Goal: Task Accomplishment & Management: Manage account settings

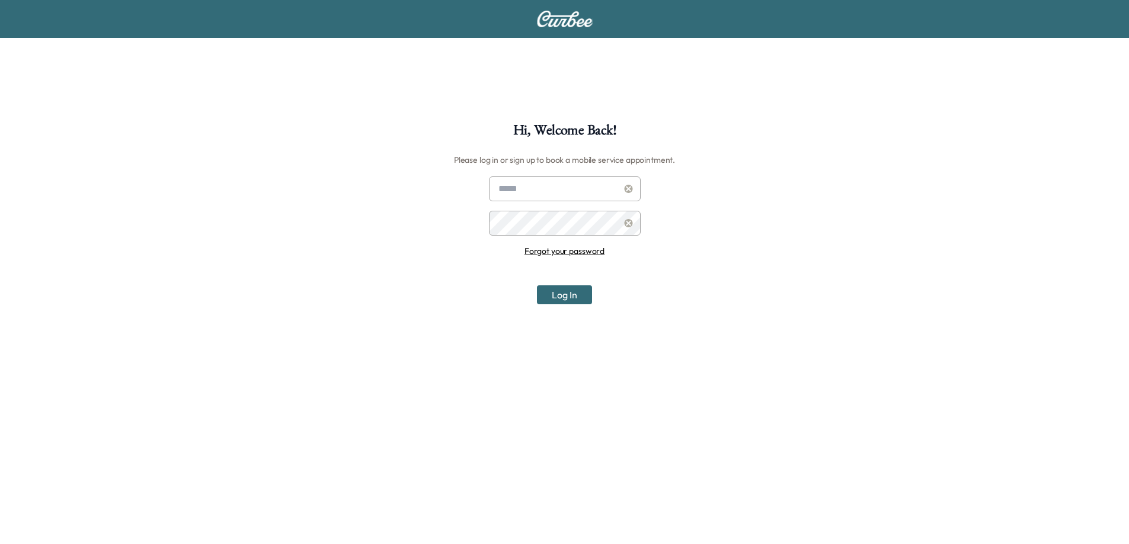
click at [517, 189] on input "text" at bounding box center [565, 189] width 152 height 25
type input "**********"
click at [562, 249] on link "Forgot your password" at bounding box center [564, 251] width 80 height 11
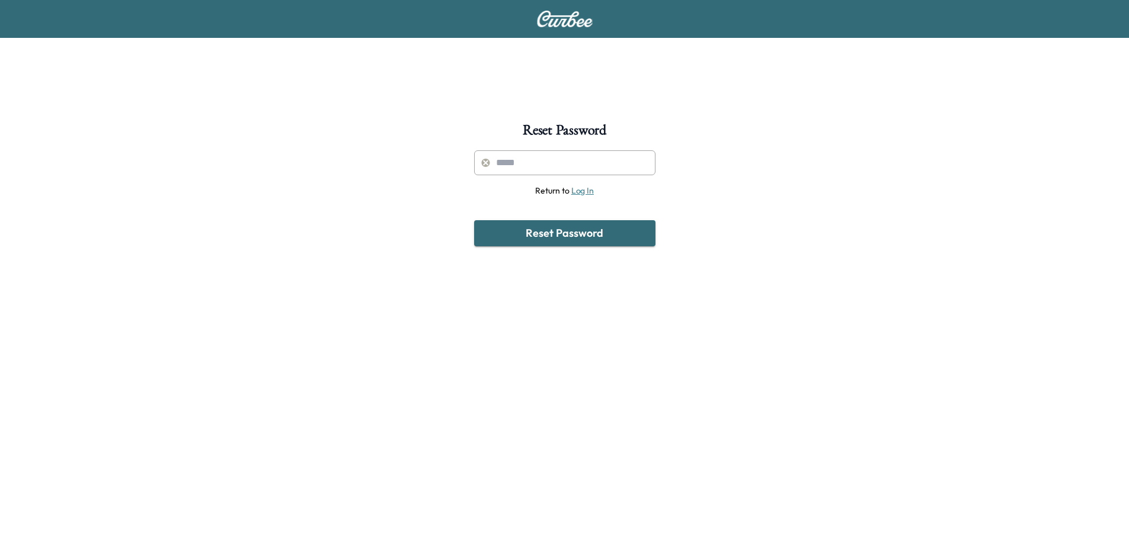
click at [525, 159] on input "text" at bounding box center [564, 162] width 181 height 25
type input "**********"
click at [530, 238] on button "Reset Password" at bounding box center [564, 233] width 181 height 26
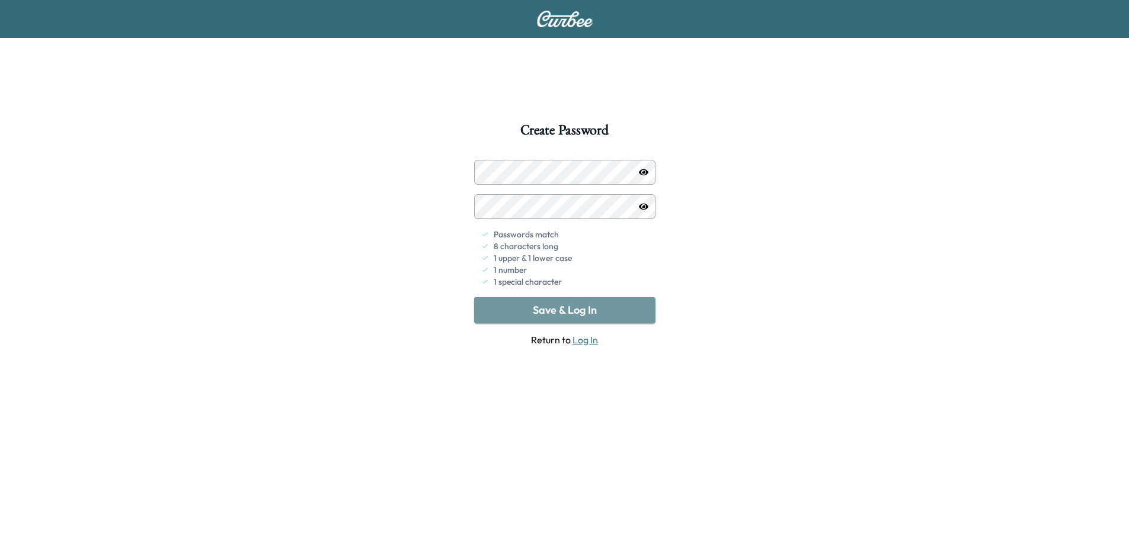
click at [563, 303] on button "Save & Log In" at bounding box center [564, 310] width 181 height 26
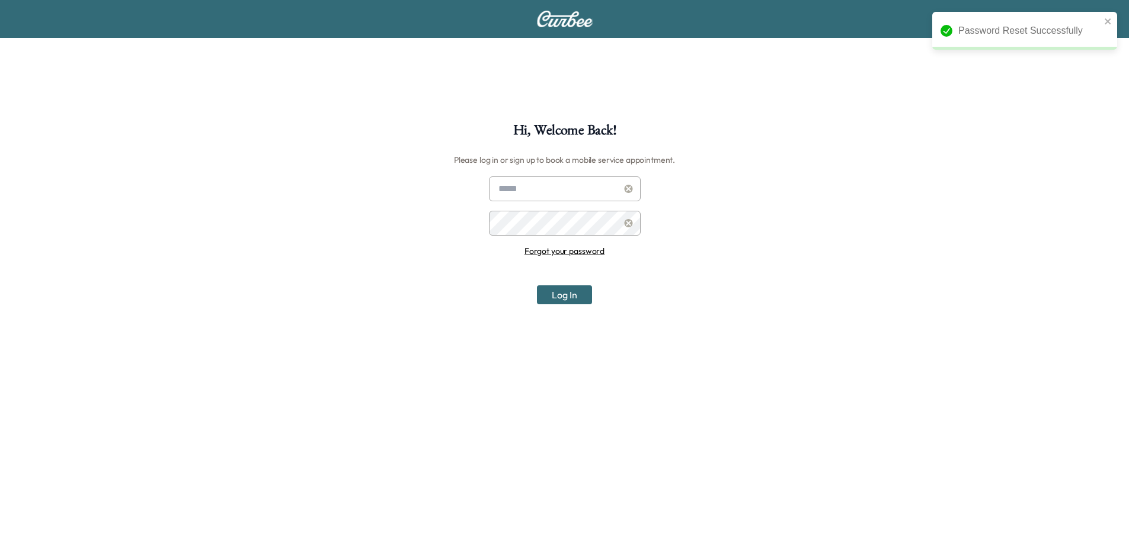
type input "**********"
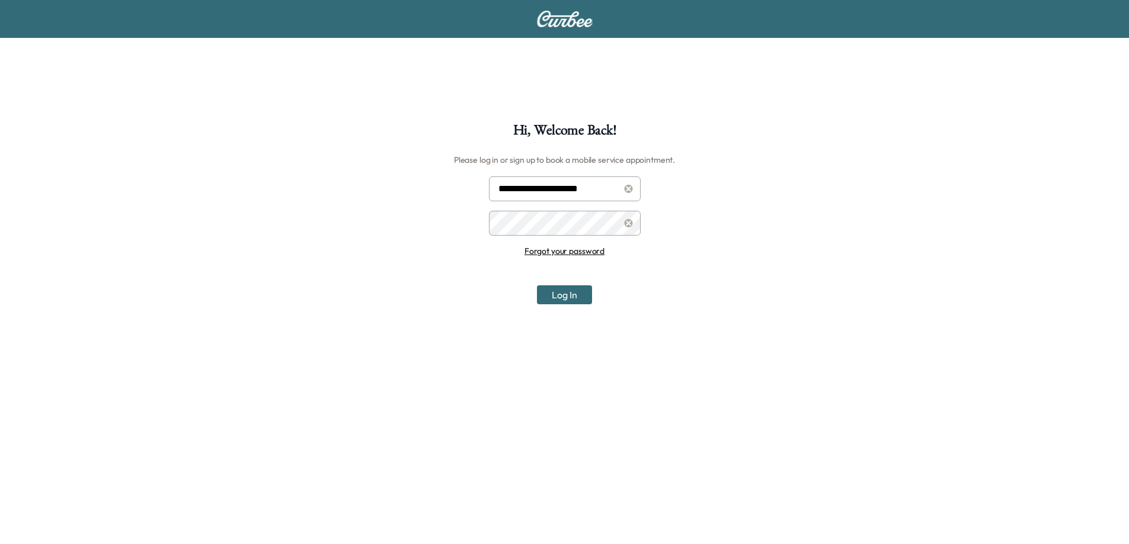
click at [561, 293] on button "Log In" at bounding box center [564, 295] width 55 height 19
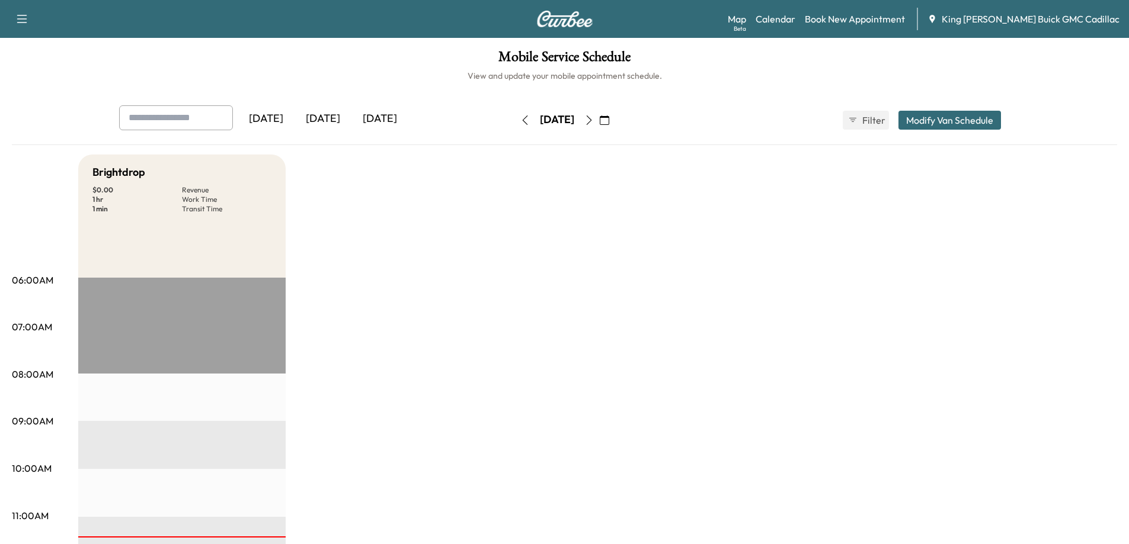
click at [599, 114] on button "button" at bounding box center [589, 120] width 20 height 19
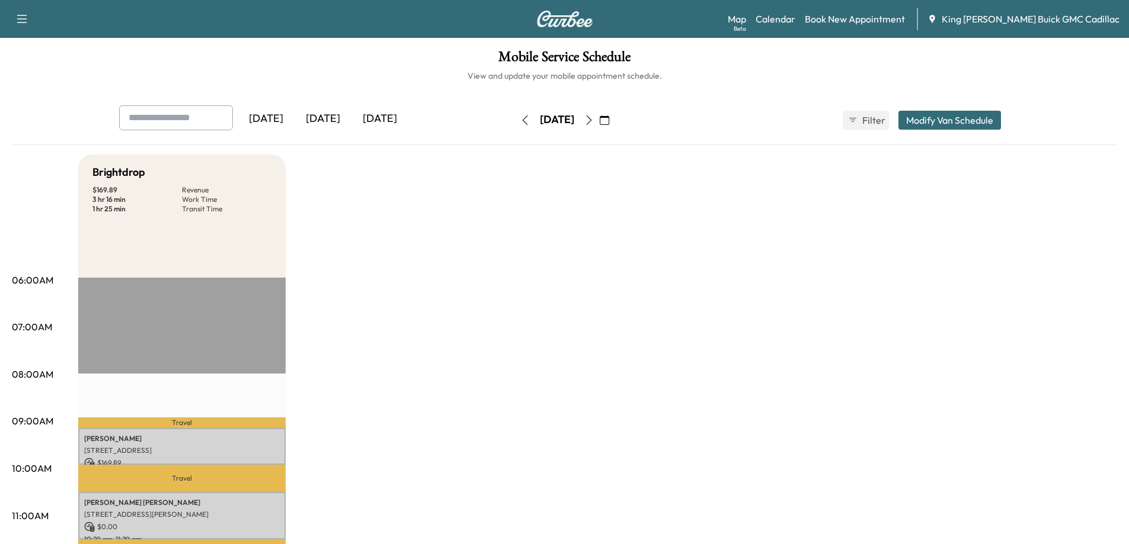
click at [326, 120] on div "[DATE]" at bounding box center [322, 118] width 57 height 27
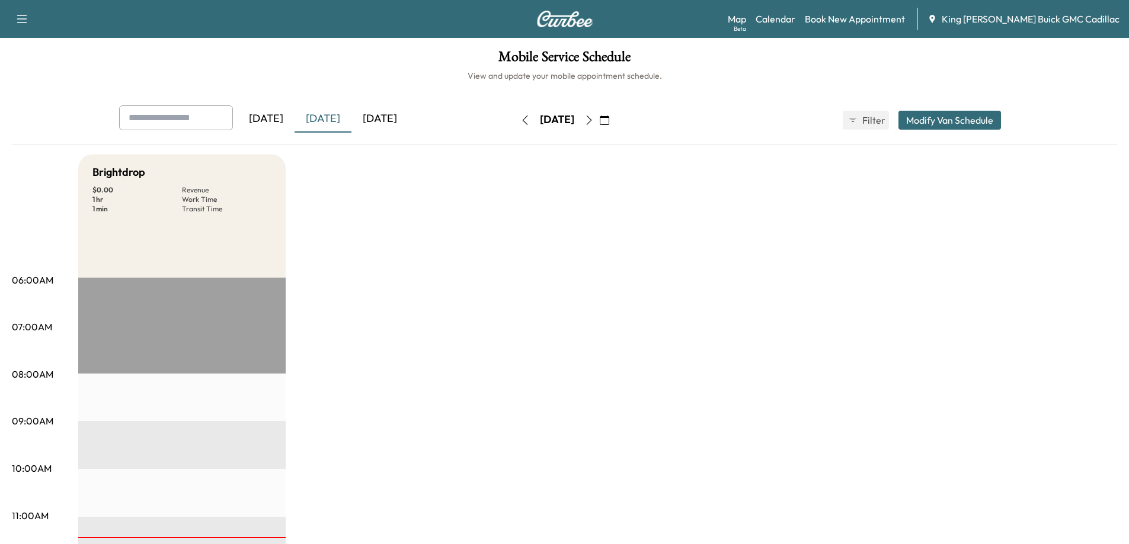
click at [520, 116] on icon "button" at bounding box center [524, 120] width 9 height 9
click at [594, 116] on icon "button" at bounding box center [588, 120] width 9 height 9
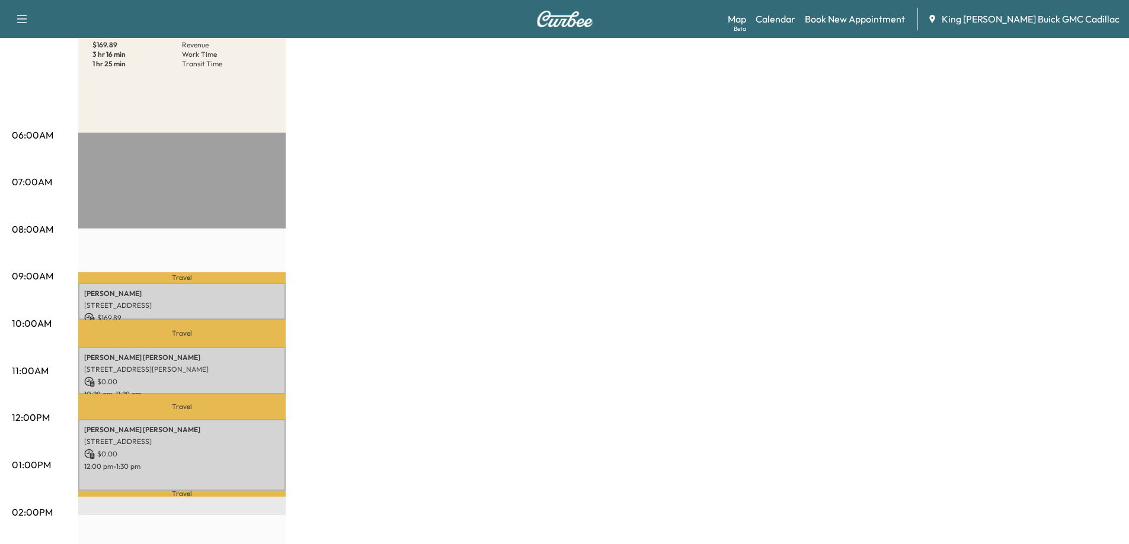
scroll to position [59, 0]
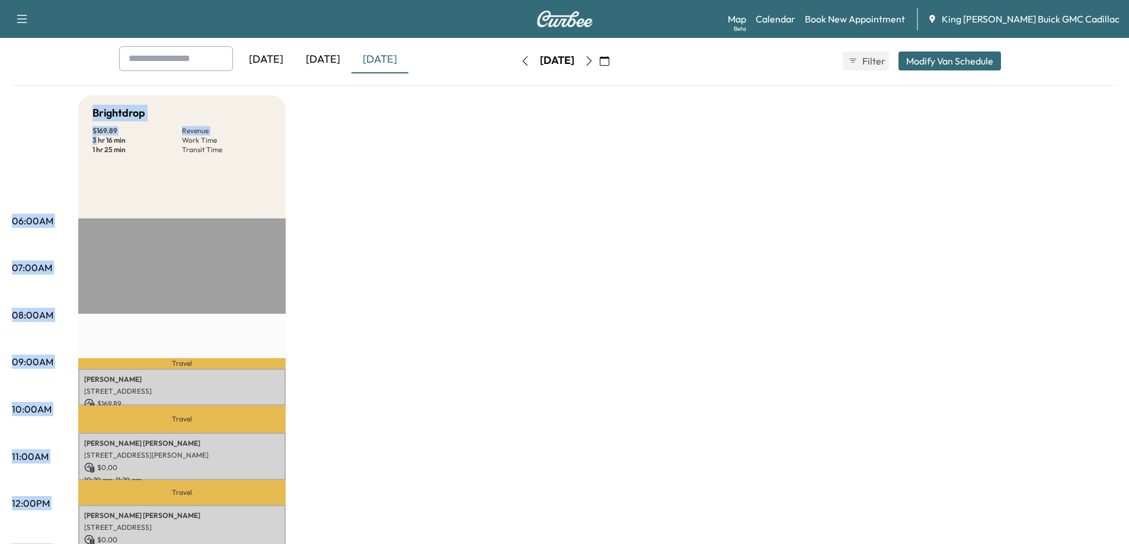
drag, startPoint x: 96, startPoint y: 135, endPoint x: 58, endPoint y: 131, distance: 38.1
click at [58, 131] on div "06:00AM 07:00AM 08:00AM 09:00AM 10:00AM 11:00AM 12:00PM 01:00PM 02:00PM 03:00PM…" at bounding box center [564, 539] width 1105 height 889
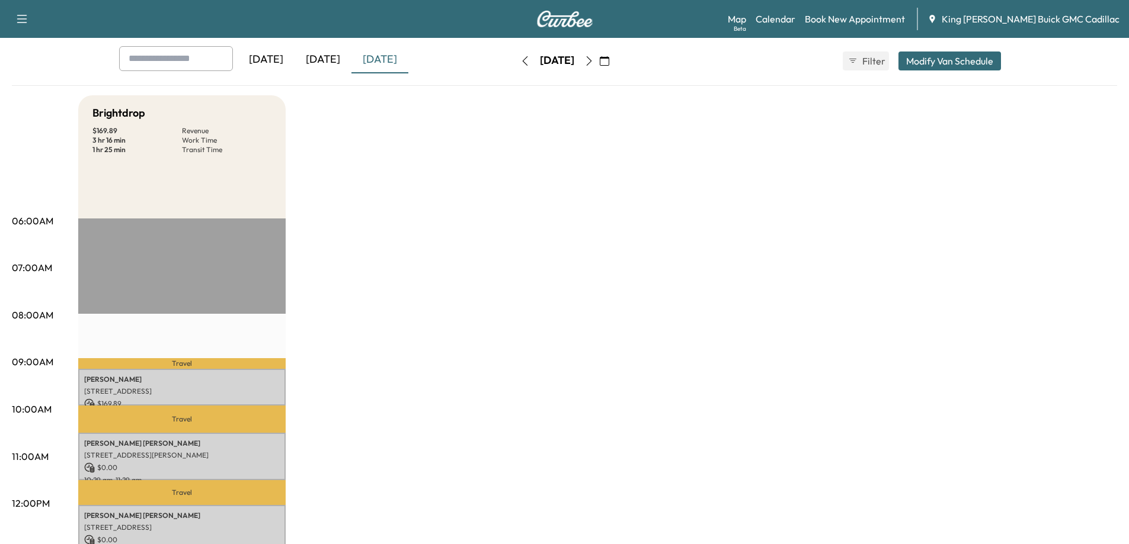
click at [358, 195] on div "Brightdrop $ 169.89 Revenue 3 hr 16 min Work Time 1 hr 25 min Transit Time Trav…" at bounding box center [597, 539] width 1038 height 889
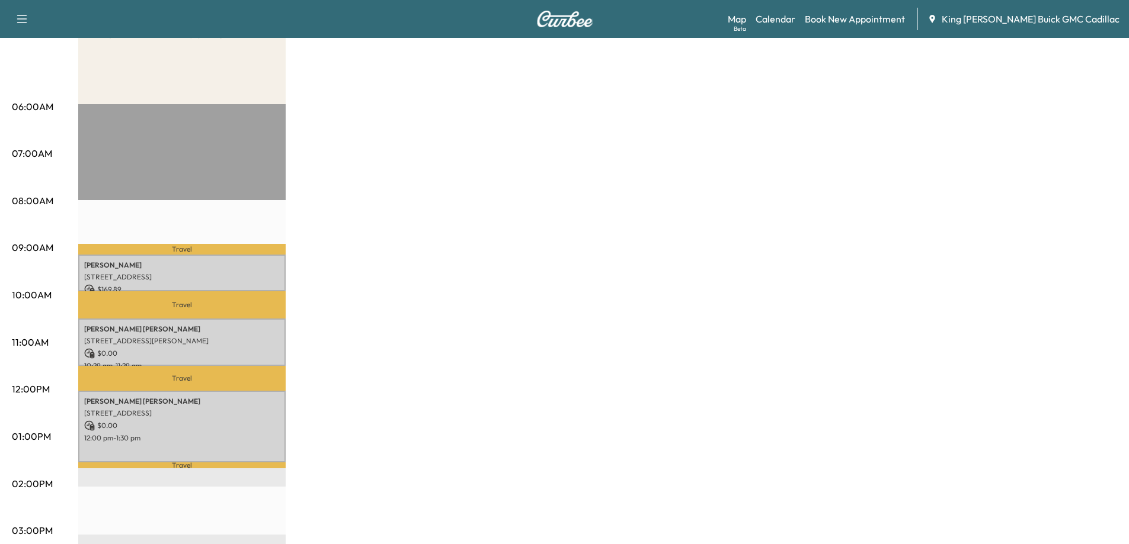
scroll to position [178, 0]
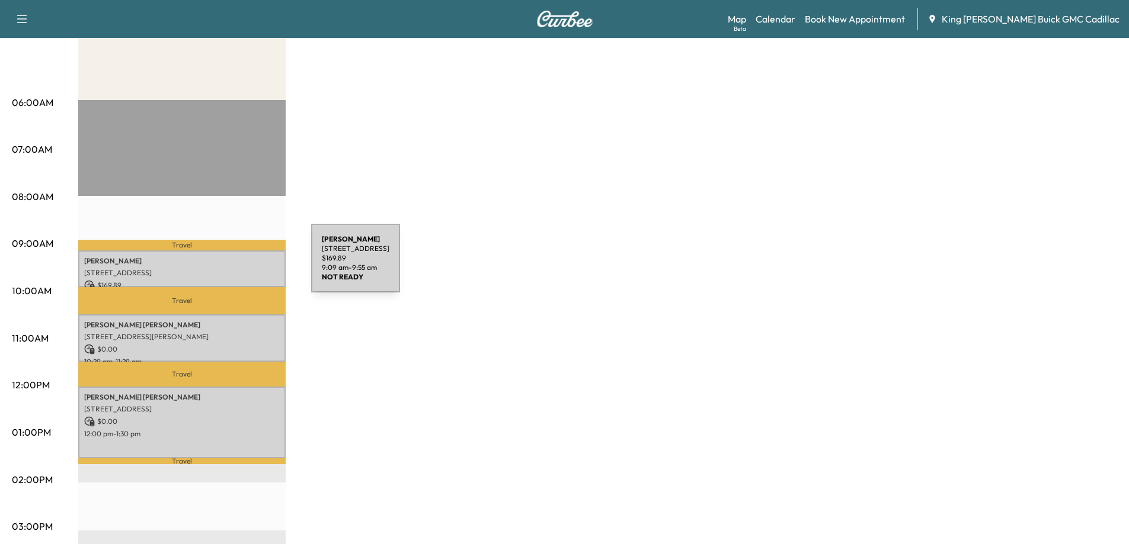
click at [222, 265] on div "[PERSON_NAME] [STREET_ADDRESS][PERSON_NAME] $ 169.89 9:09 am - 9:55 am" at bounding box center [181, 269] width 207 height 37
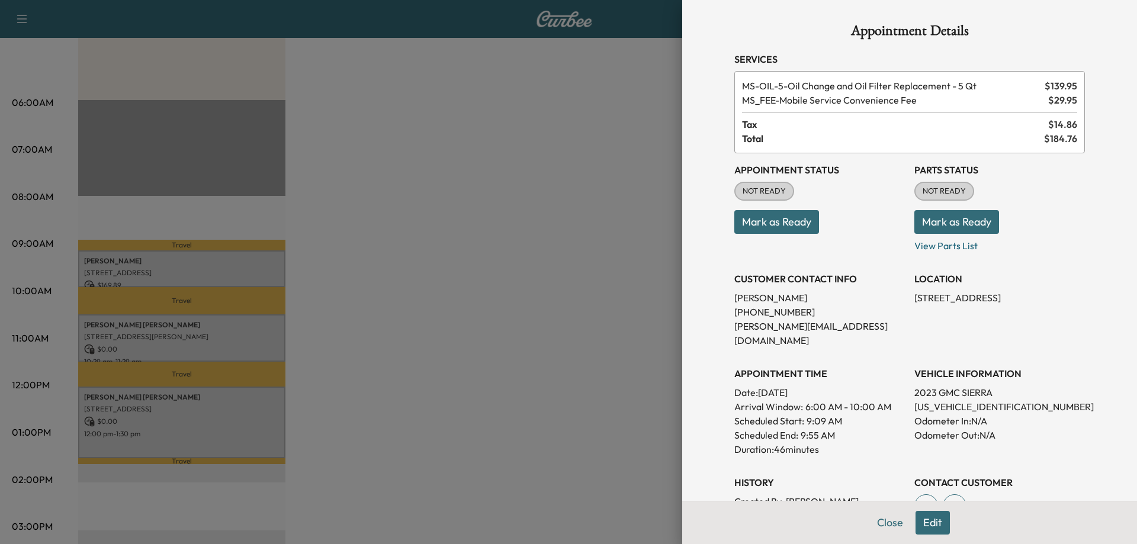
click at [746, 219] on button "Mark as Ready" at bounding box center [777, 222] width 85 height 24
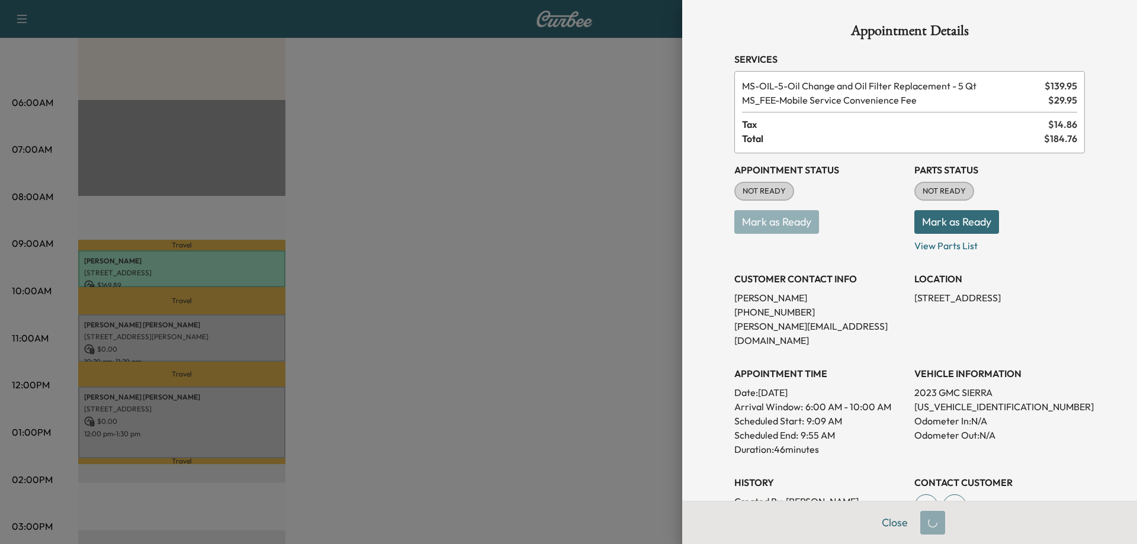
click at [924, 229] on button "Mark as Ready" at bounding box center [957, 222] width 85 height 24
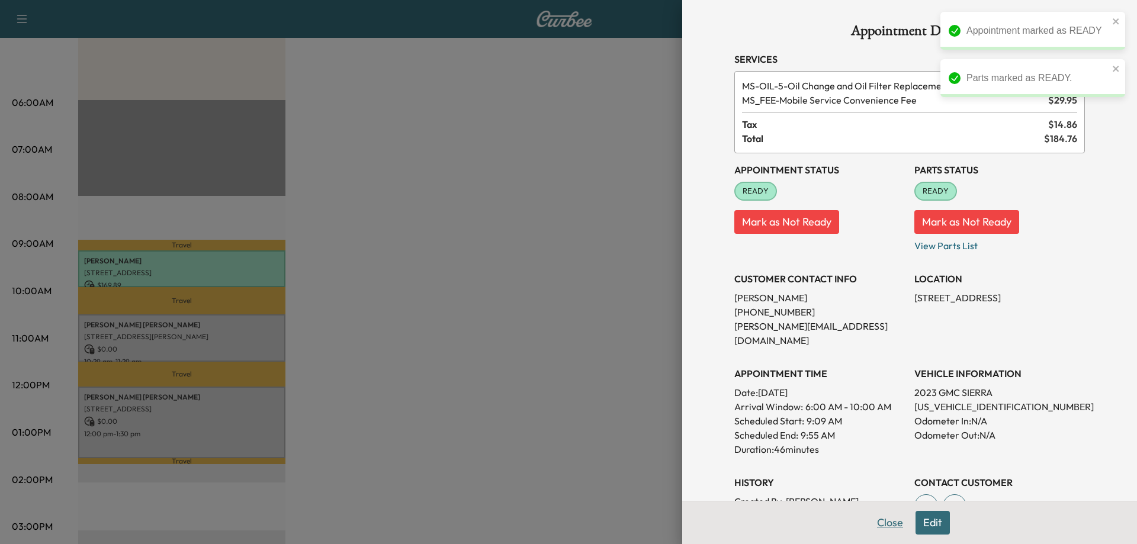
click at [870, 530] on button "Close" at bounding box center [890, 523] width 41 height 24
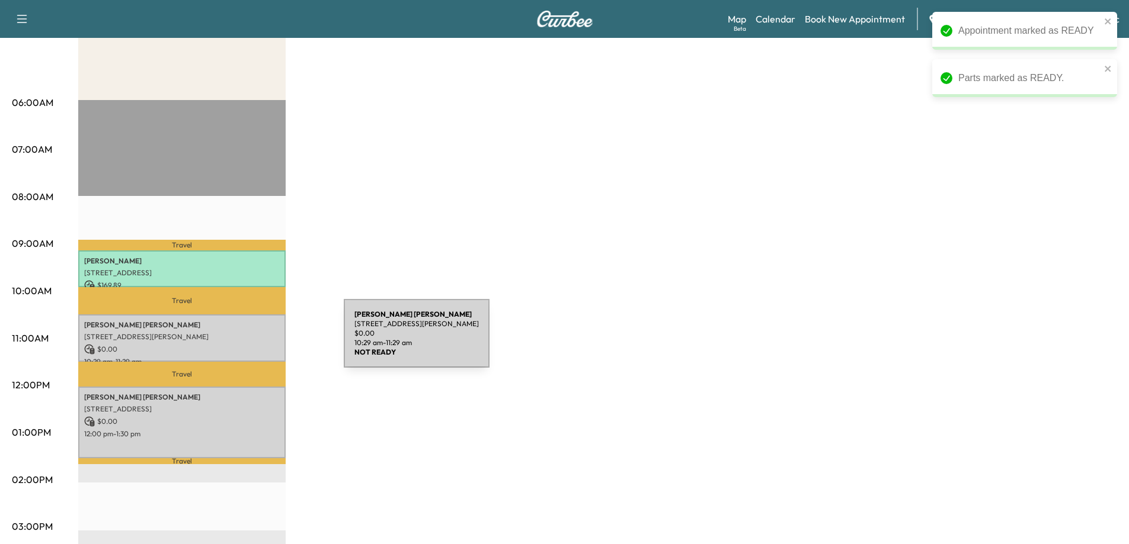
click at [255, 341] on div "[PERSON_NAME] [STREET_ADDRESS][PERSON_NAME] $ 0.00 10:29 am - 11:29 am" at bounding box center [181, 339] width 207 height 48
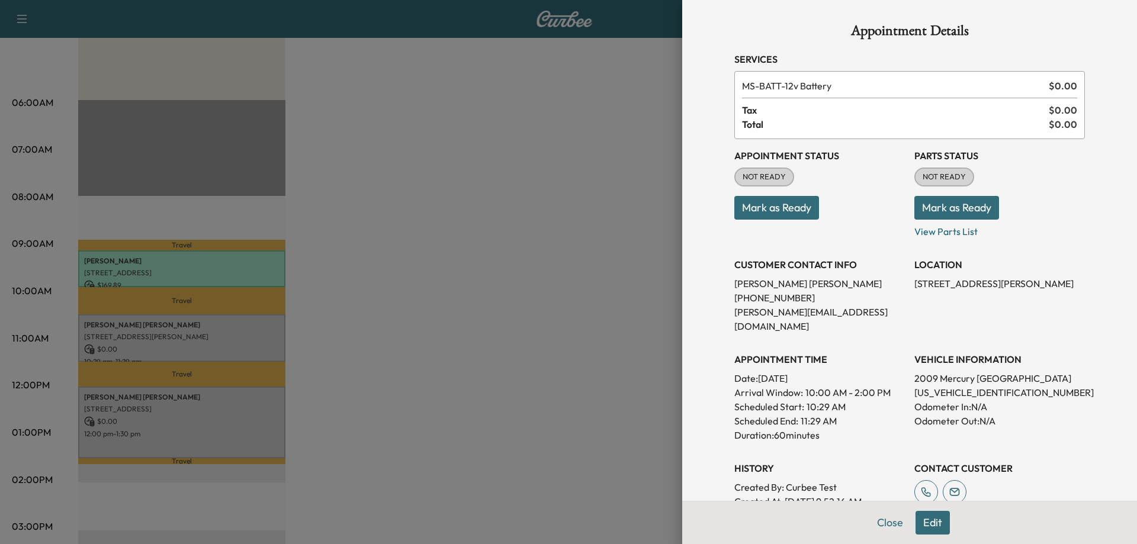
click at [773, 209] on button "Mark as Ready" at bounding box center [777, 208] width 85 height 24
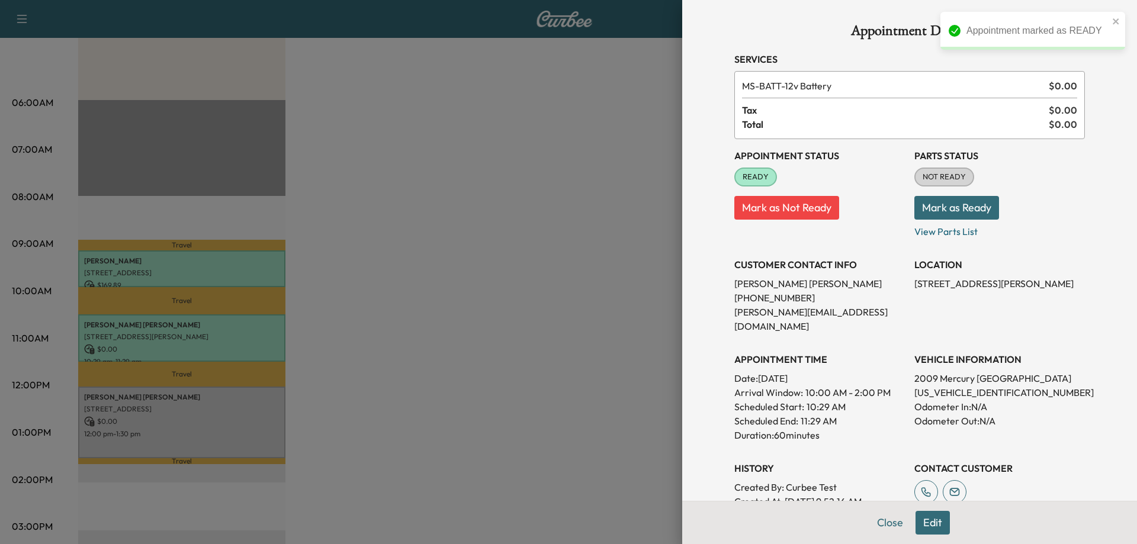
click at [925, 207] on button "Mark as Ready" at bounding box center [957, 208] width 85 height 24
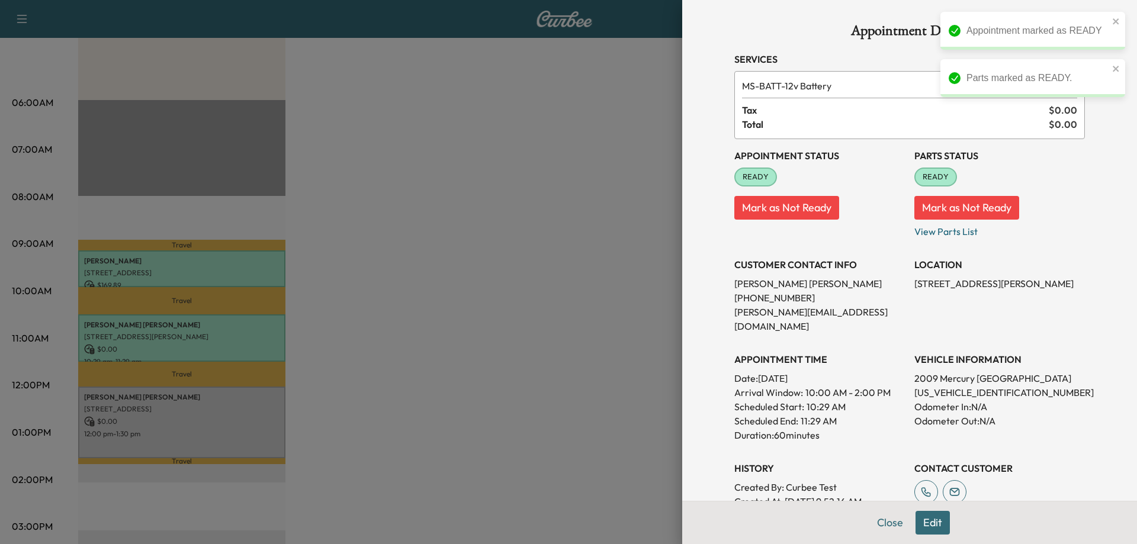
click at [873, 539] on div "Close Edit" at bounding box center [909, 522] width 455 height 43
click at [874, 530] on button "Close" at bounding box center [890, 523] width 41 height 24
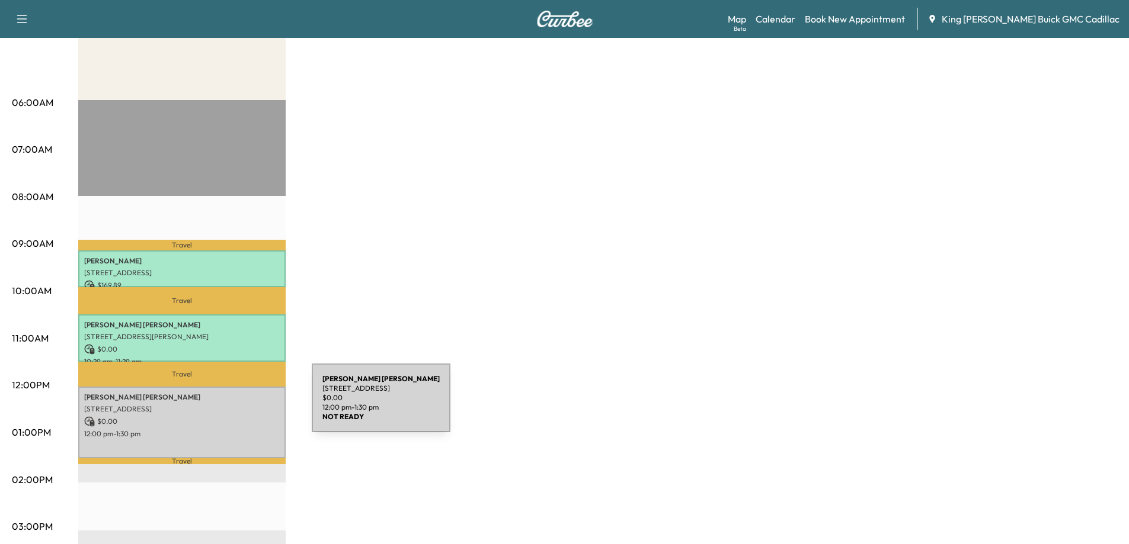
click at [225, 406] on p "[STREET_ADDRESS]" at bounding box center [181, 409] width 195 height 9
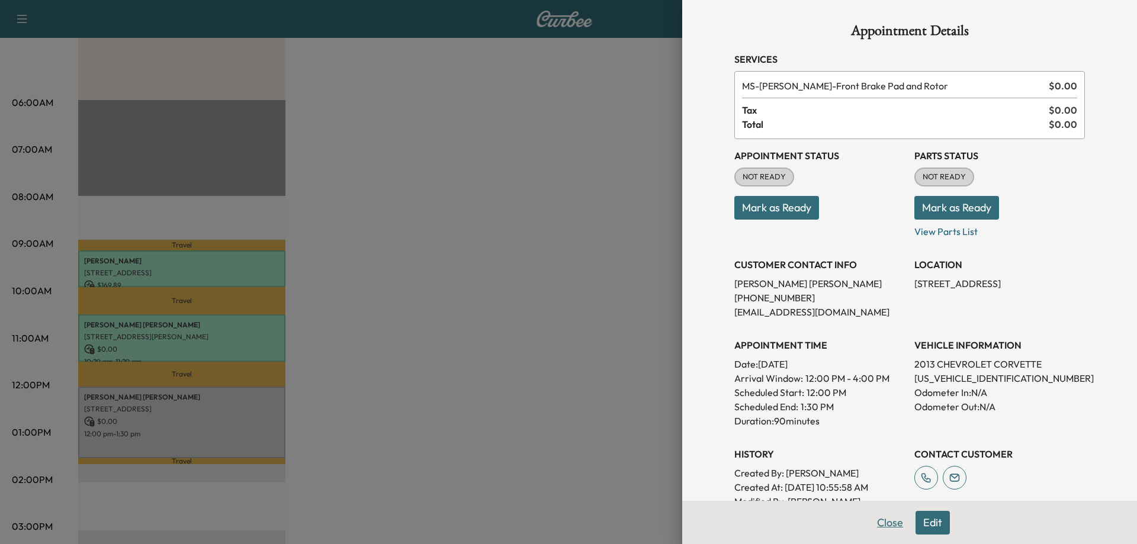
click at [881, 513] on button "Close" at bounding box center [890, 523] width 41 height 24
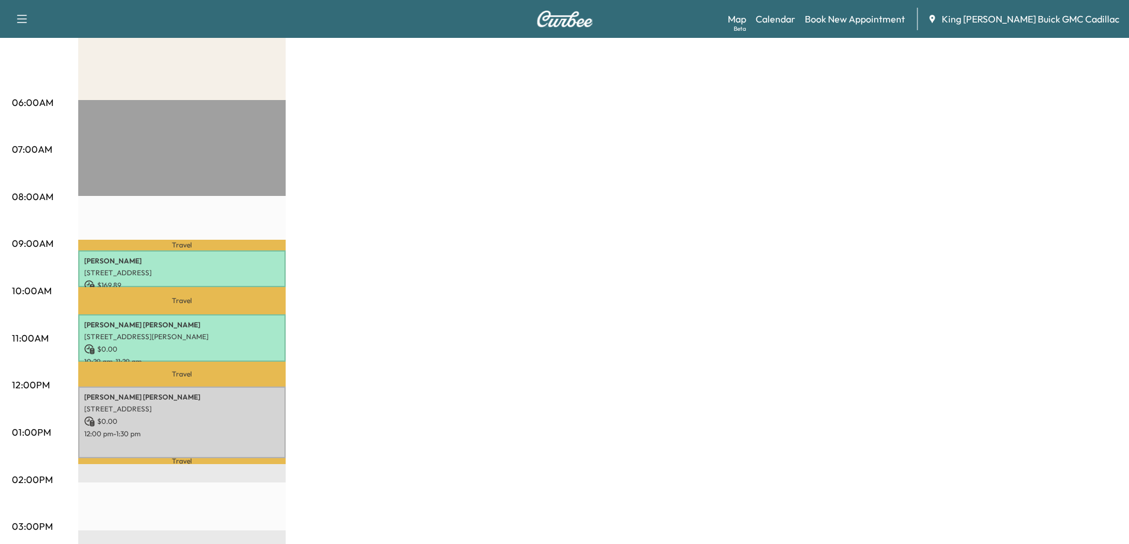
click at [821, 225] on div "Brightdrop $ 169.89 Revenue 3 hr 16 min Work Time 1 hr 25 min Transit Time Trav…" at bounding box center [597, 421] width 1038 height 889
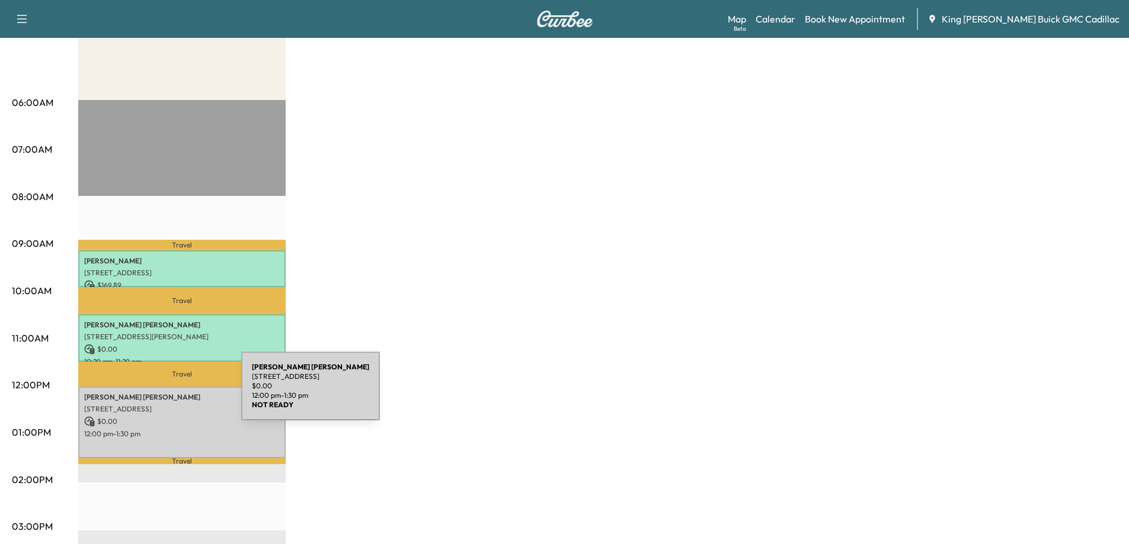
click at [151, 396] on p "[PERSON_NAME]" at bounding box center [181, 397] width 195 height 9
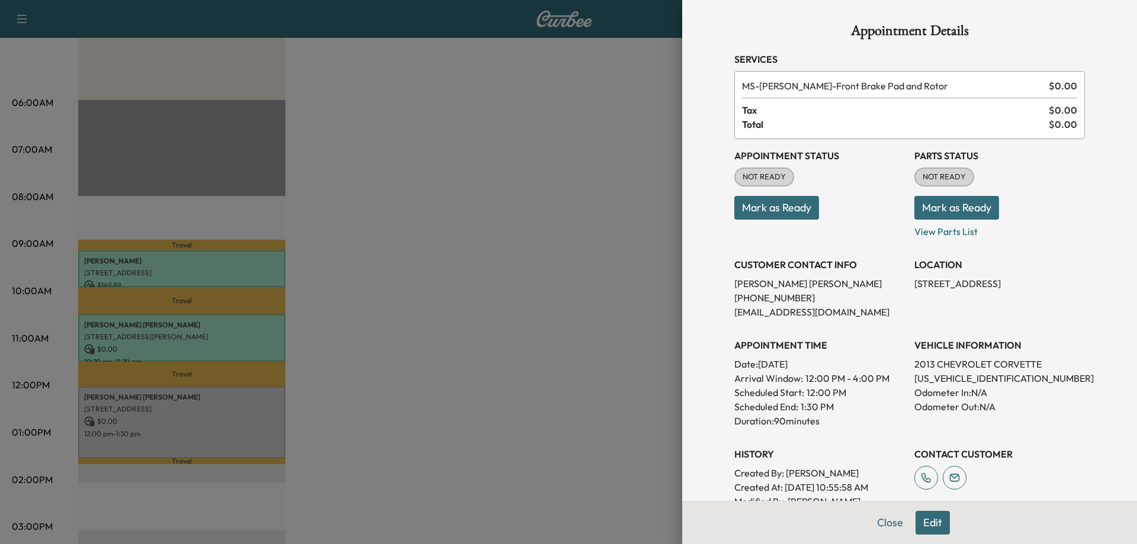
click at [925, 527] on button "Edit" at bounding box center [933, 523] width 34 height 24
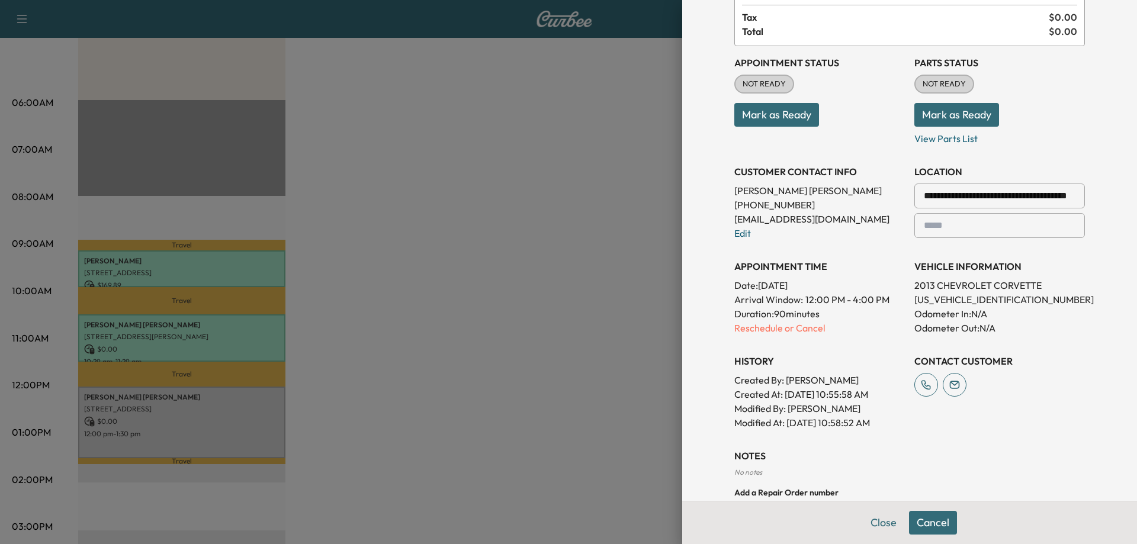
scroll to position [118, 0]
click at [769, 326] on p "Reschedule or Cancel" at bounding box center [820, 327] width 171 height 14
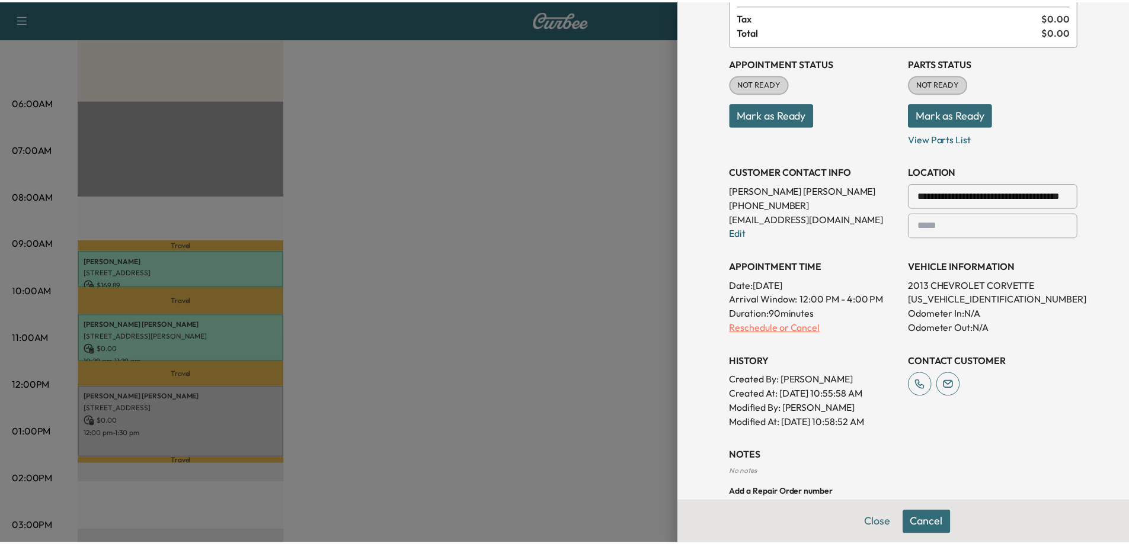
scroll to position [0, 0]
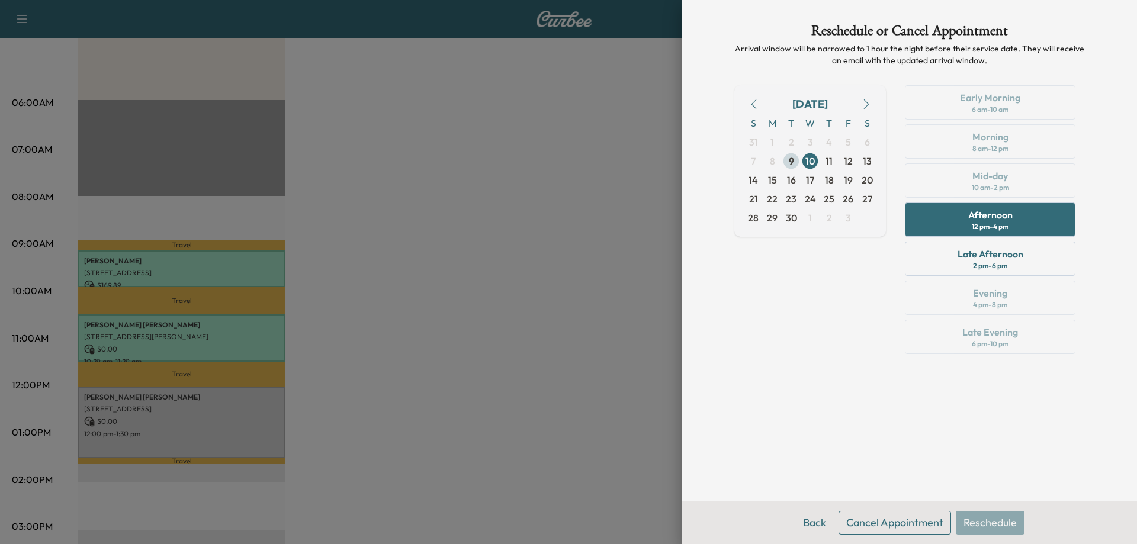
click at [797, 161] on span "9" at bounding box center [791, 161] width 19 height 19
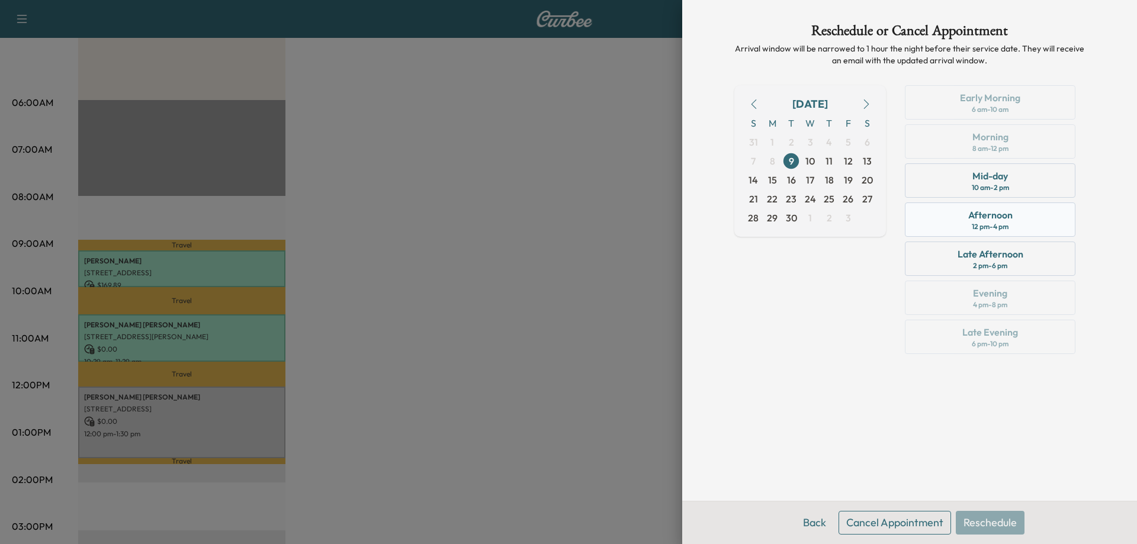
click at [973, 224] on div "12 pm - 4 pm" at bounding box center [990, 226] width 37 height 9
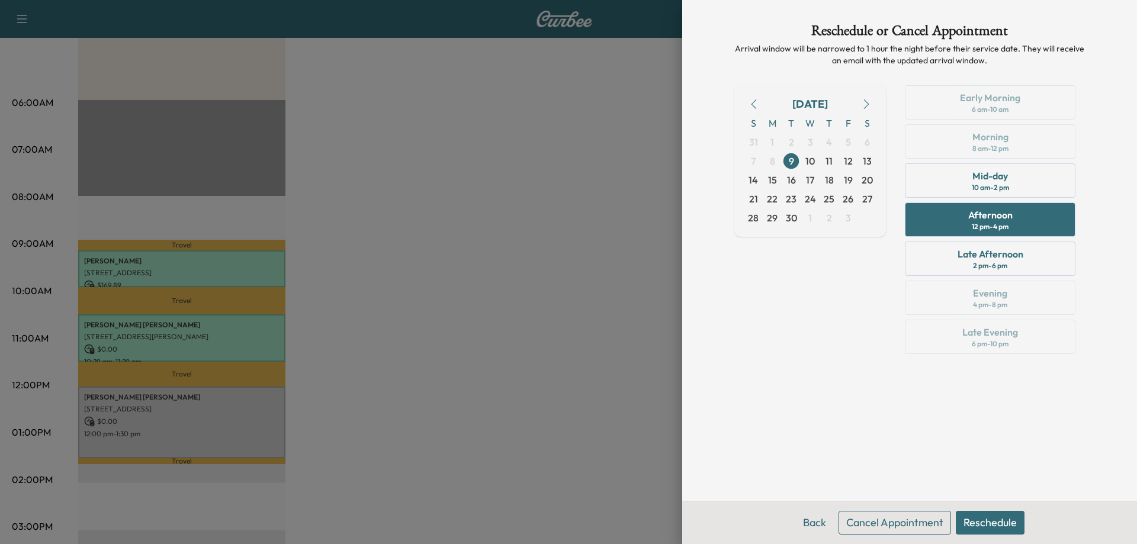
click at [980, 526] on button "Reschedule" at bounding box center [990, 523] width 69 height 24
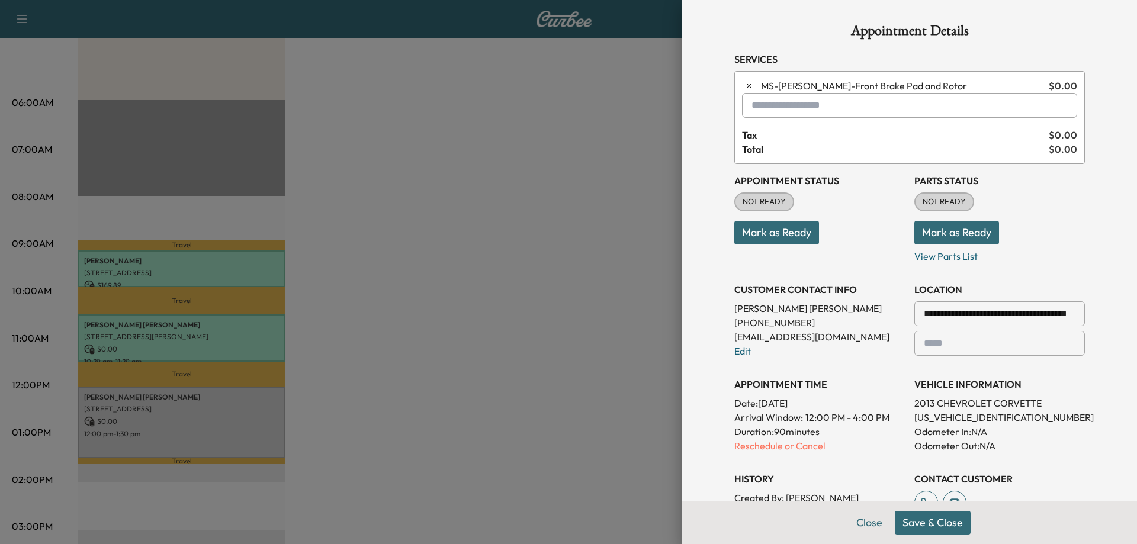
click at [899, 526] on button "Save & Close" at bounding box center [933, 523] width 76 height 24
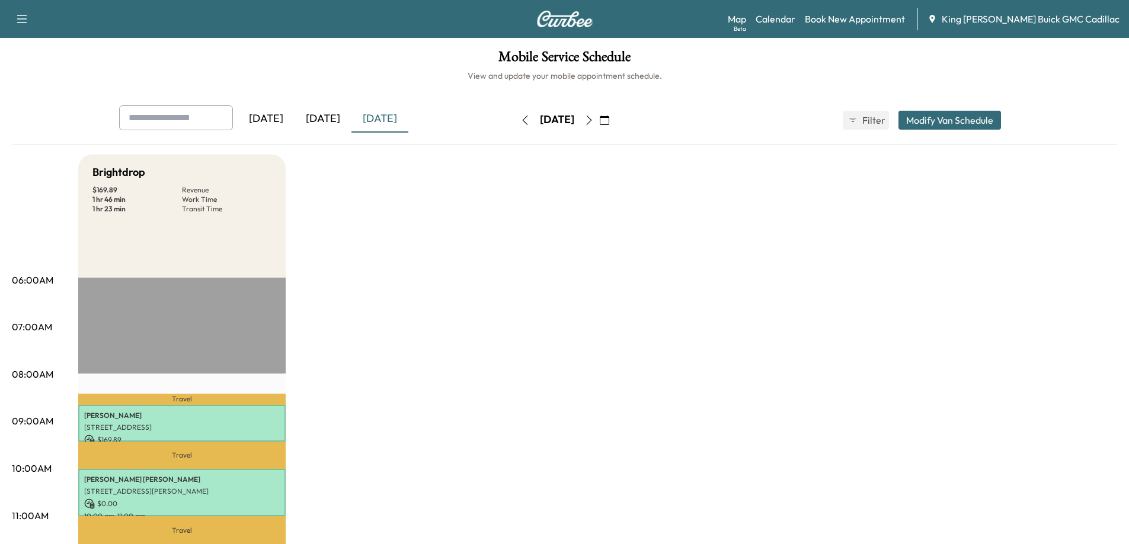
click at [335, 119] on div "[DATE]" at bounding box center [322, 118] width 57 height 27
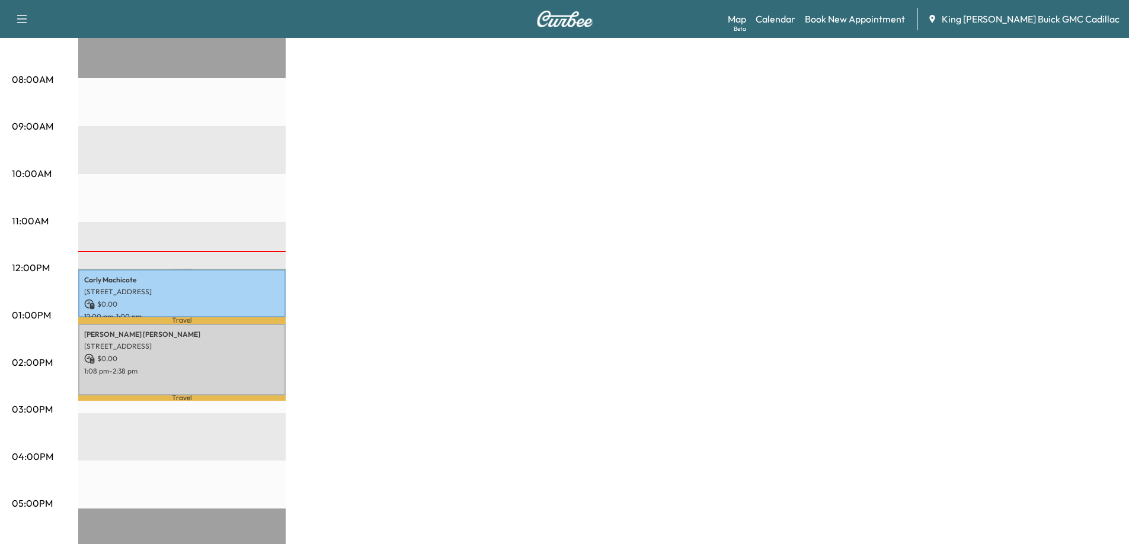
scroll to position [296, 0]
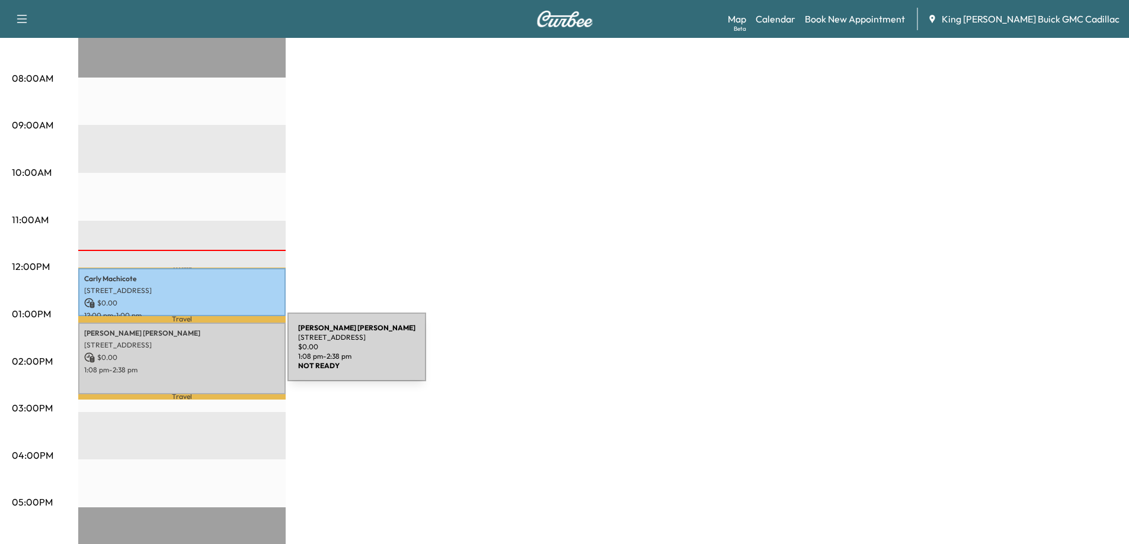
click at [198, 354] on p "$ 0.00" at bounding box center [181, 357] width 195 height 11
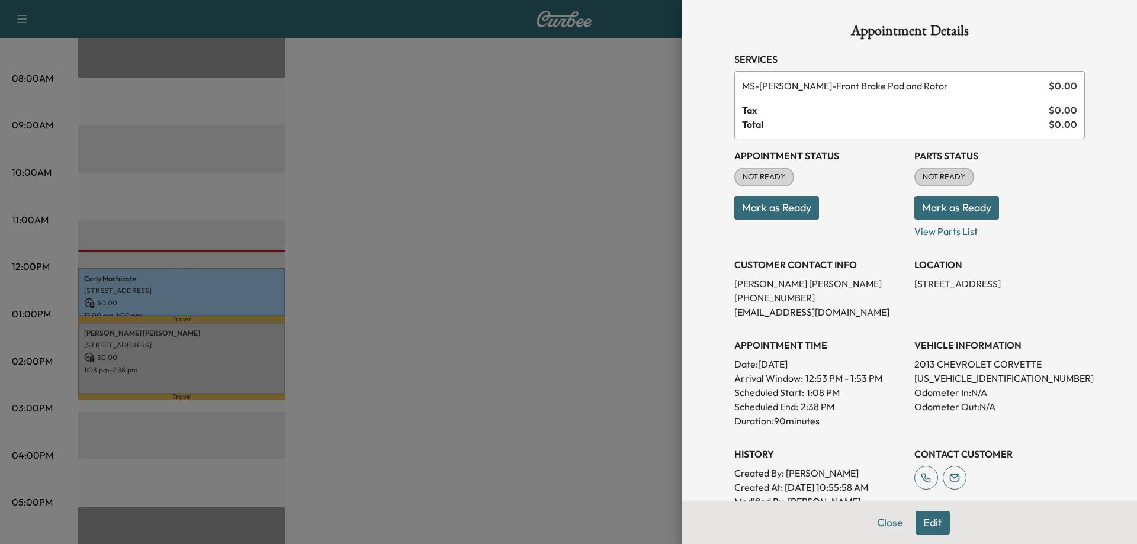
click at [766, 200] on button "Mark as Ready" at bounding box center [777, 208] width 85 height 24
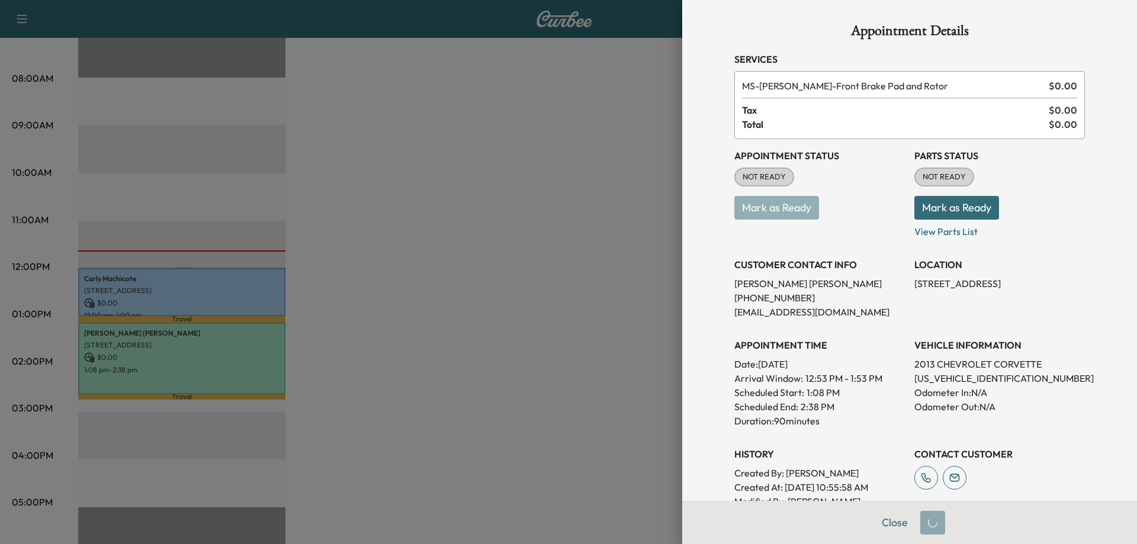
click at [929, 210] on button "Mark as Ready" at bounding box center [957, 208] width 85 height 24
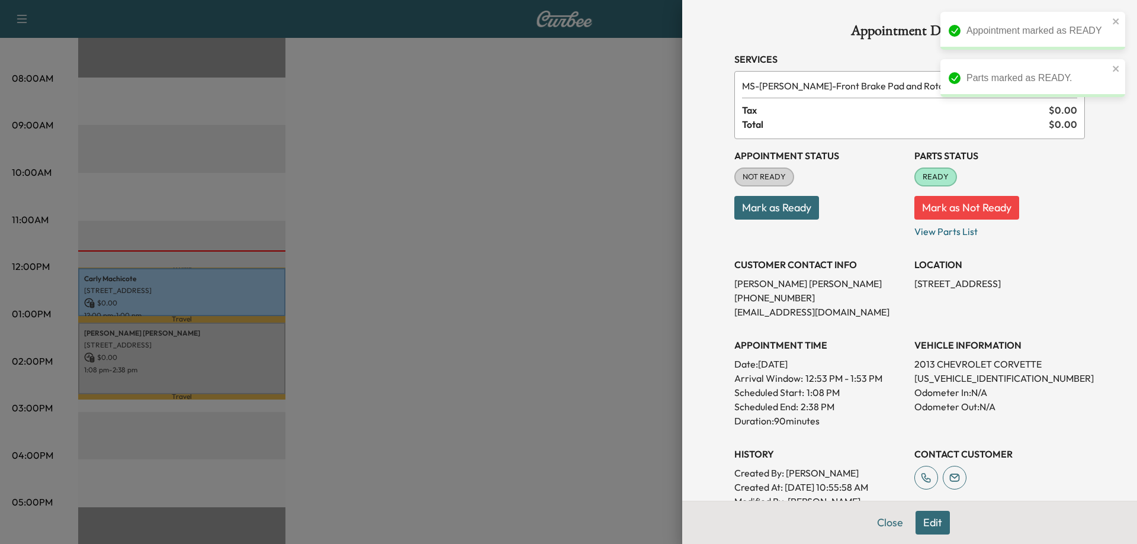
click at [792, 210] on button "Mark as Ready" at bounding box center [777, 208] width 85 height 24
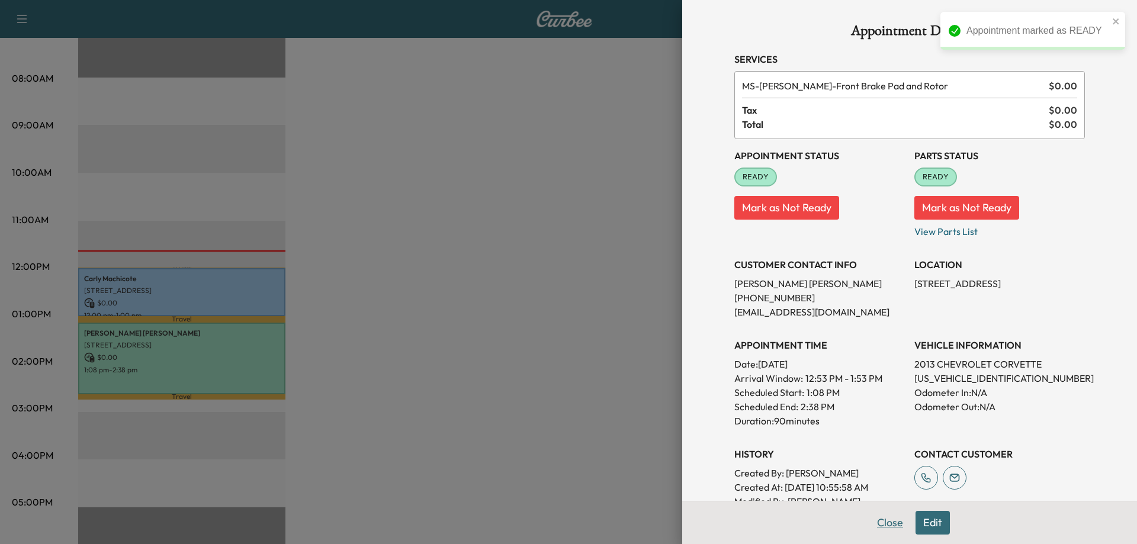
click at [877, 527] on button "Close" at bounding box center [890, 523] width 41 height 24
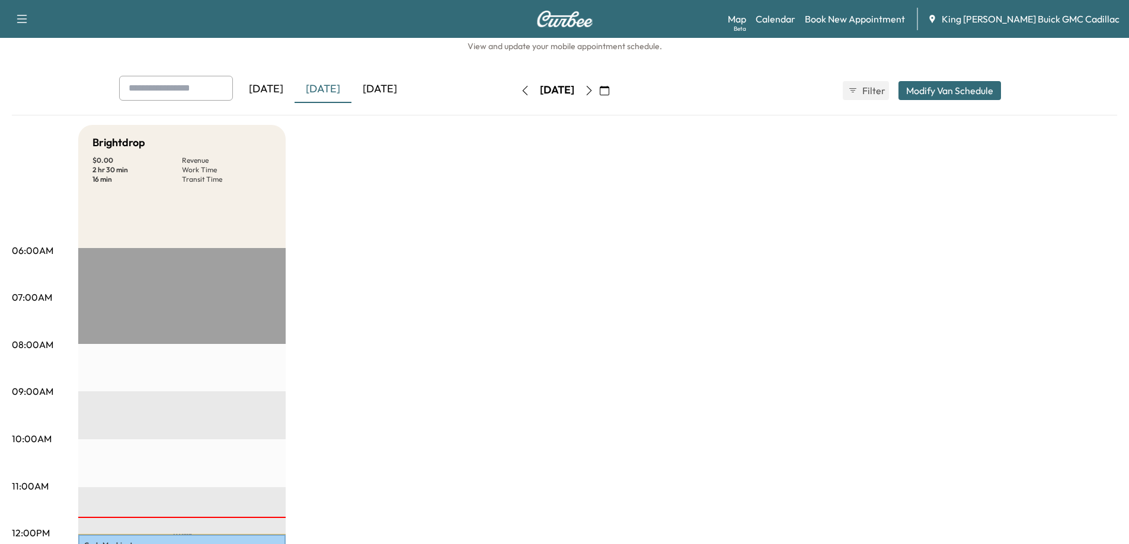
scroll to position [0, 0]
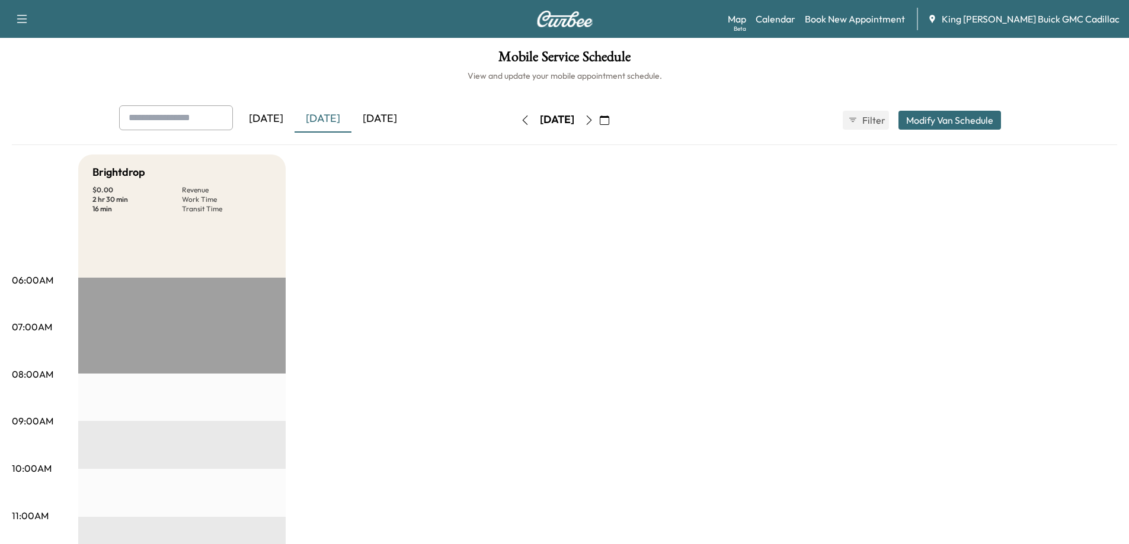
click at [614, 130] on div "[DATE] September 2025 S M T W T F S 31 1 2 3 4 5 6 7 8 9 10 11 12 13 14 15 16 1…" at bounding box center [565, 120] width 100 height 38
click at [599, 127] on button "button" at bounding box center [589, 120] width 20 height 19
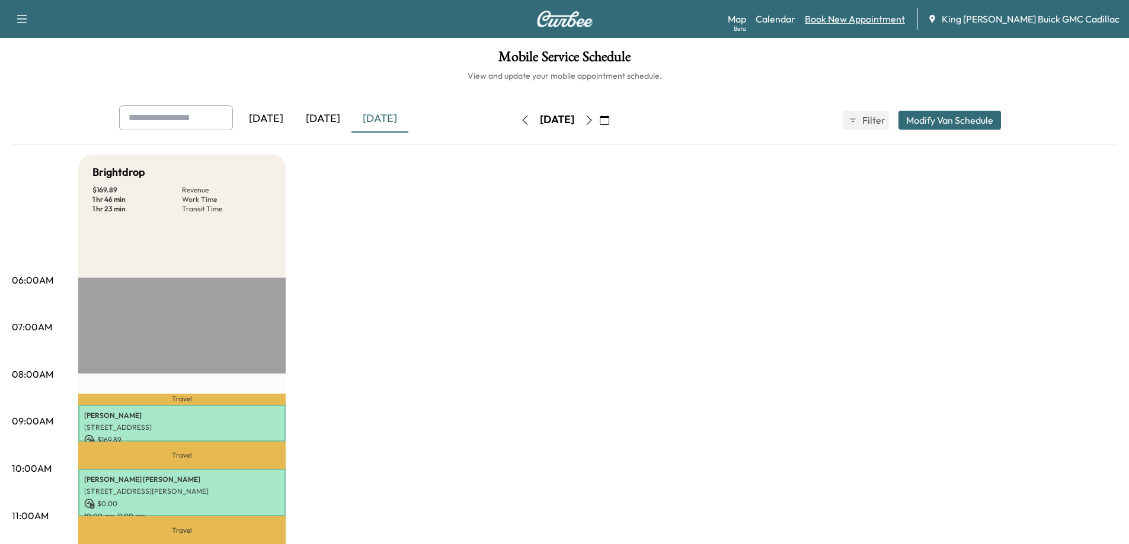
click at [868, 23] on link "Book New Appointment" at bounding box center [854, 19] width 100 height 14
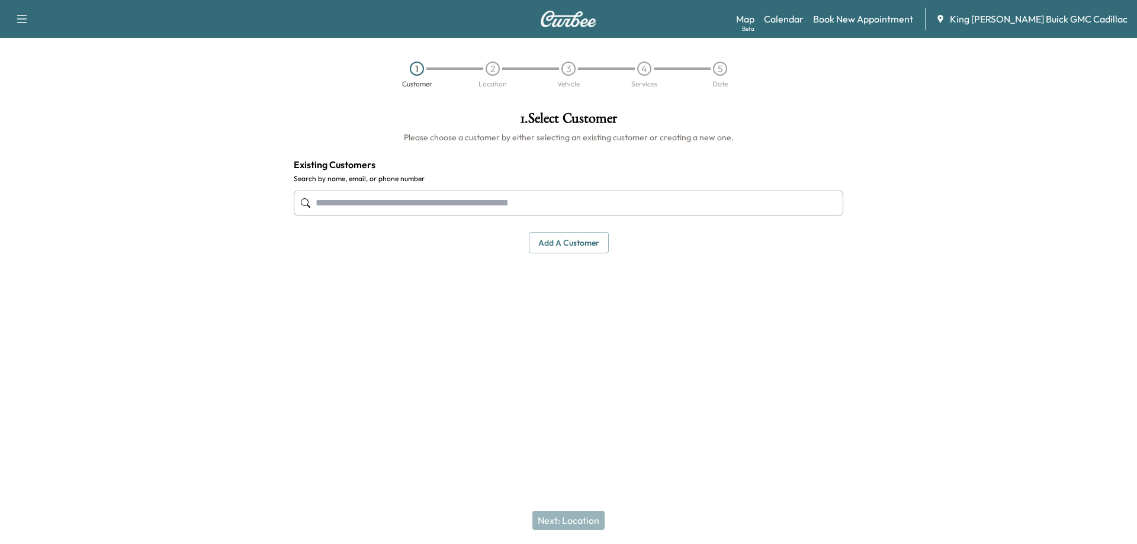
click at [416, 211] on input "text" at bounding box center [569, 203] width 550 height 25
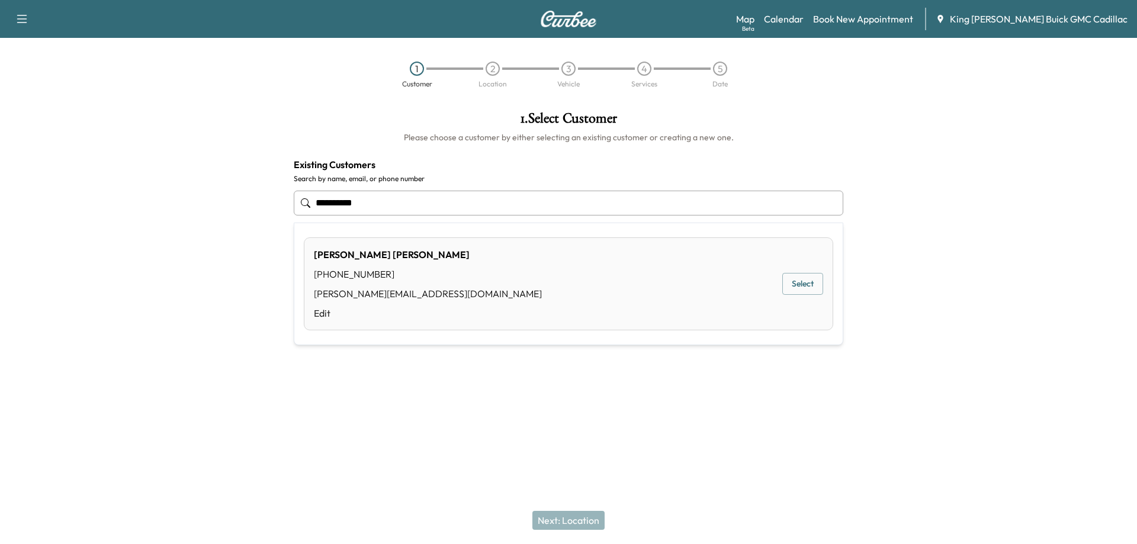
click at [794, 289] on button "Select" at bounding box center [803, 284] width 41 height 22
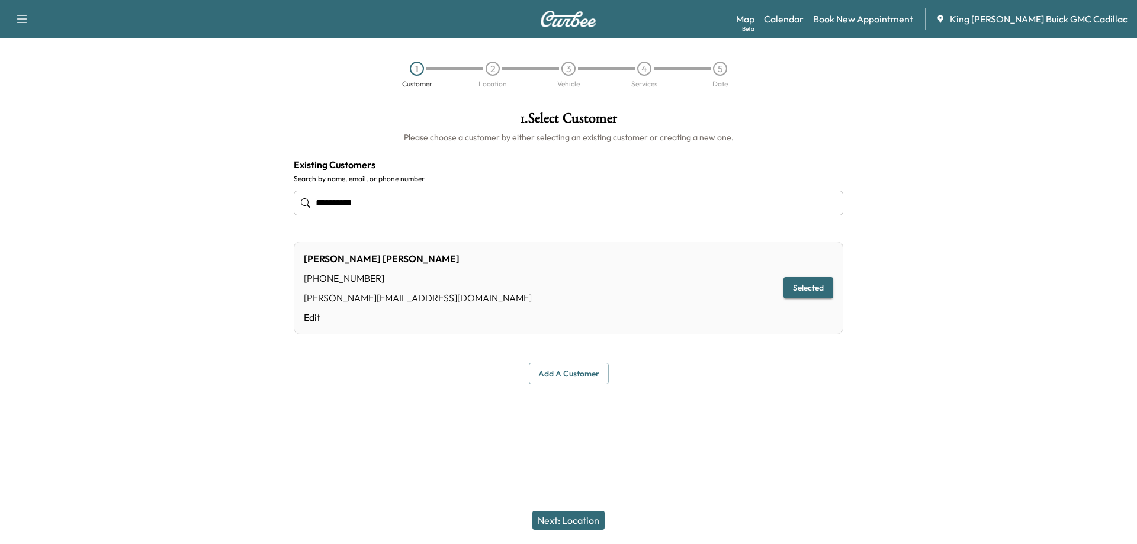
type input "**********"
click at [575, 517] on button "Next: Location" at bounding box center [569, 520] width 72 height 19
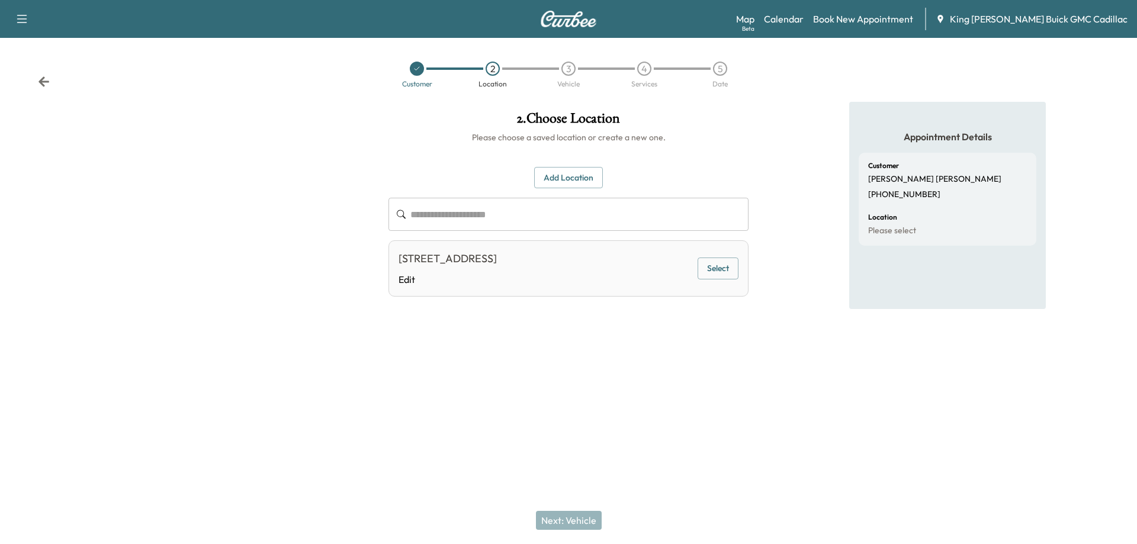
click at [720, 273] on button "Select" at bounding box center [718, 269] width 41 height 22
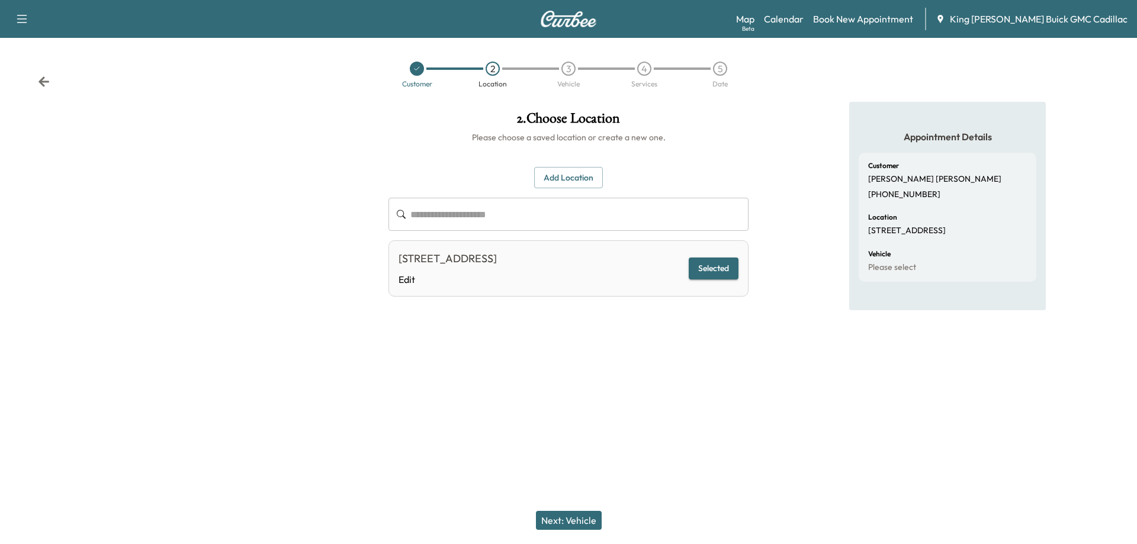
click at [578, 186] on button "Add Location" at bounding box center [568, 178] width 69 height 22
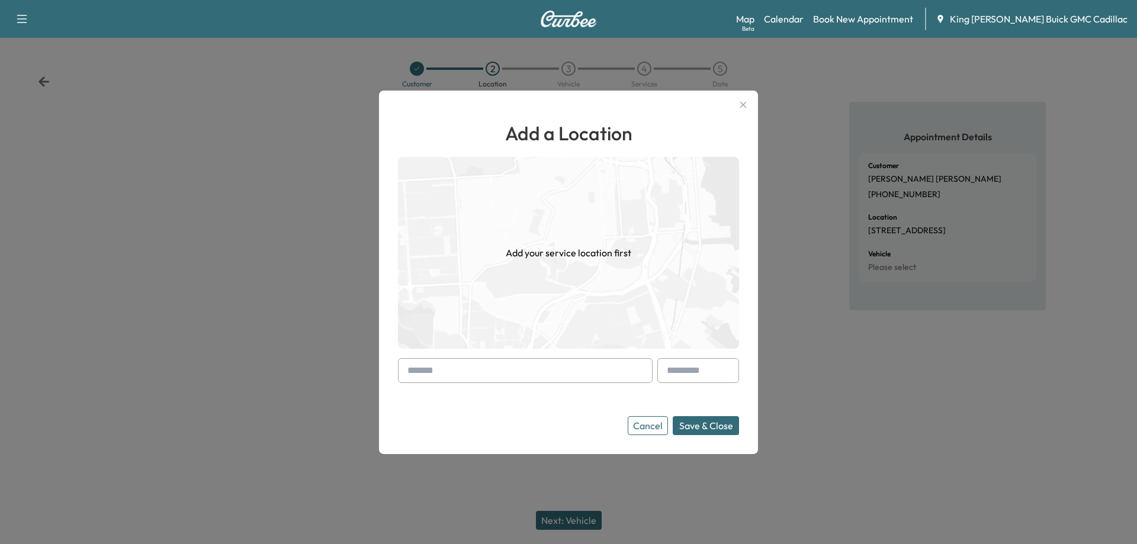
click at [499, 370] on input "text" at bounding box center [525, 370] width 255 height 25
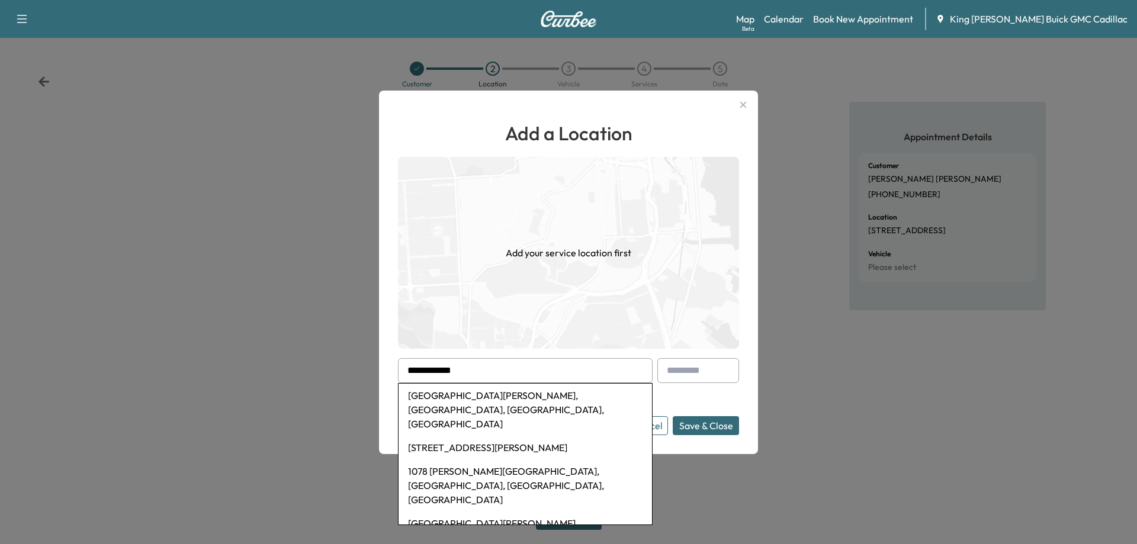
click at [442, 389] on li "[GEOGRAPHIC_DATA][PERSON_NAME], [GEOGRAPHIC_DATA], [GEOGRAPHIC_DATA], [GEOGRAPH…" at bounding box center [526, 410] width 254 height 52
type input "**********"
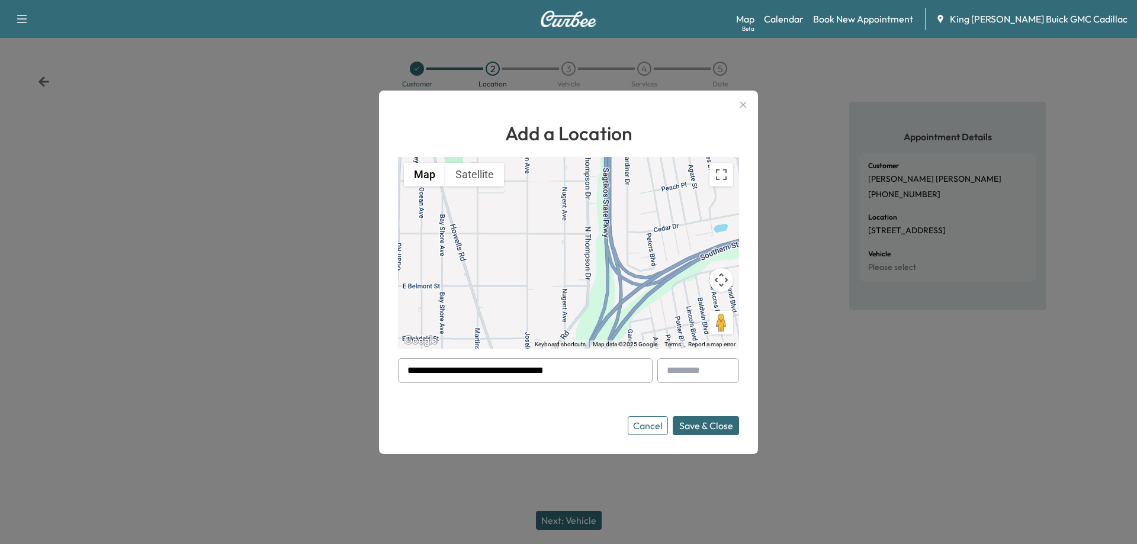
click at [694, 428] on button "Save & Close" at bounding box center [706, 425] width 66 height 19
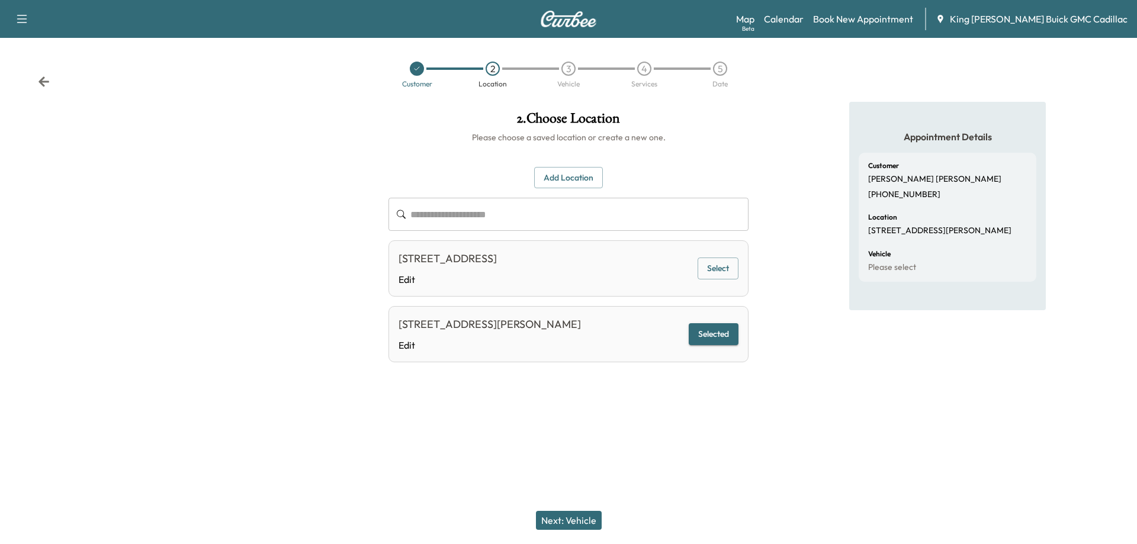
click at [558, 518] on button "Next: Vehicle" at bounding box center [569, 520] width 66 height 19
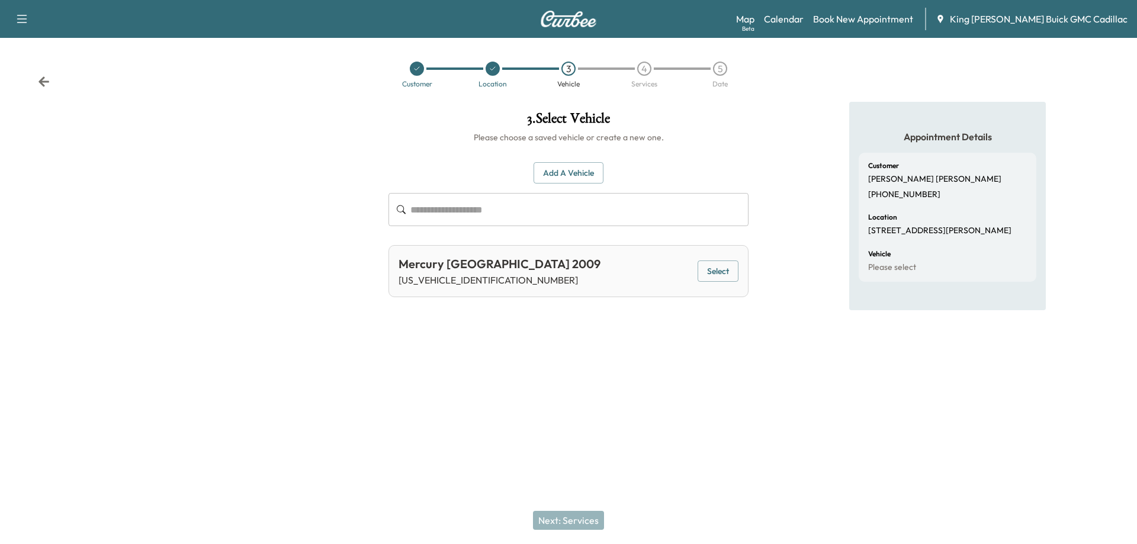
click at [717, 268] on button "Select" at bounding box center [718, 272] width 41 height 22
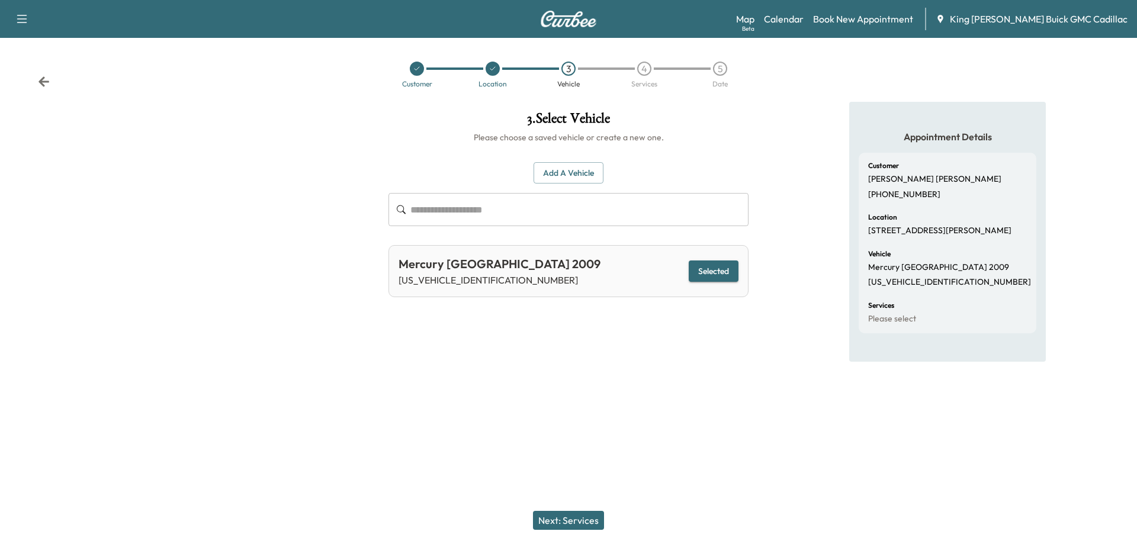
click at [566, 515] on button "Next: Services" at bounding box center [568, 520] width 71 height 19
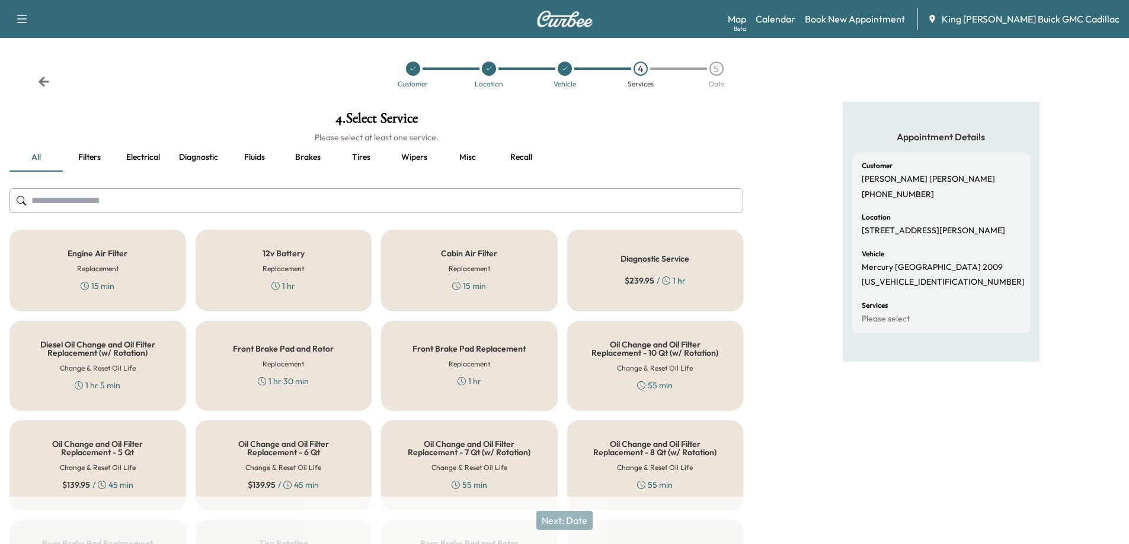
click at [297, 252] on h5 "12v Battery" at bounding box center [283, 253] width 42 height 8
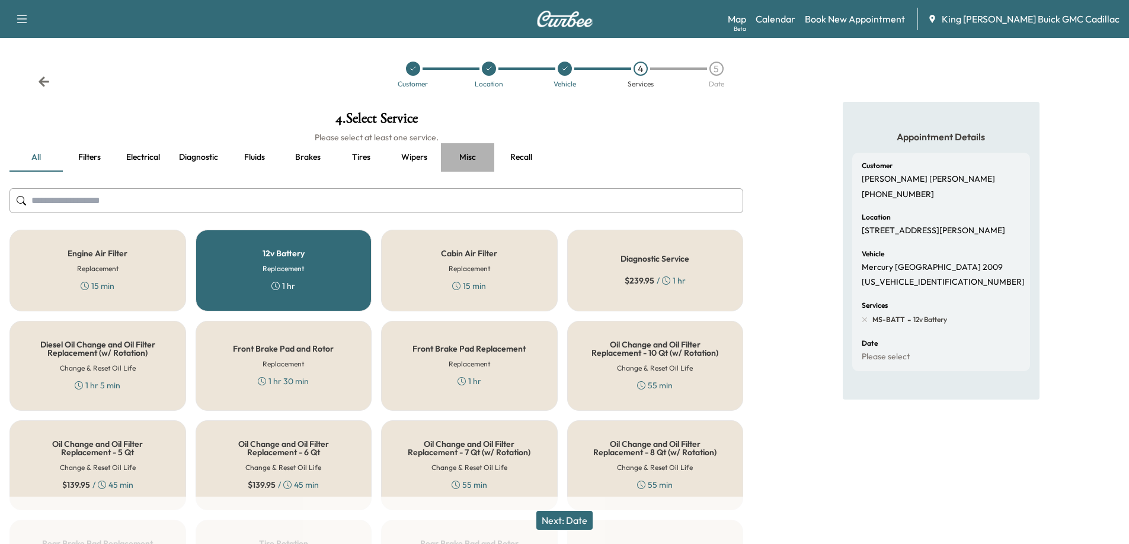
click at [480, 156] on button "Misc" at bounding box center [467, 157] width 53 height 28
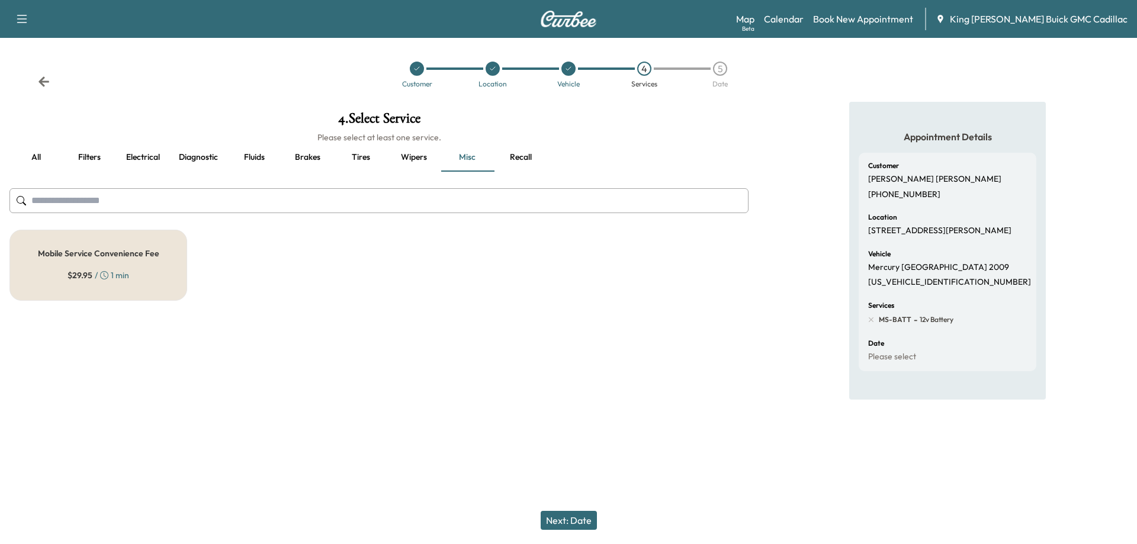
click at [130, 259] on div "Mobile Service Convenience Fee $ 29.95 / 1 min" at bounding box center [98, 265] width 178 height 71
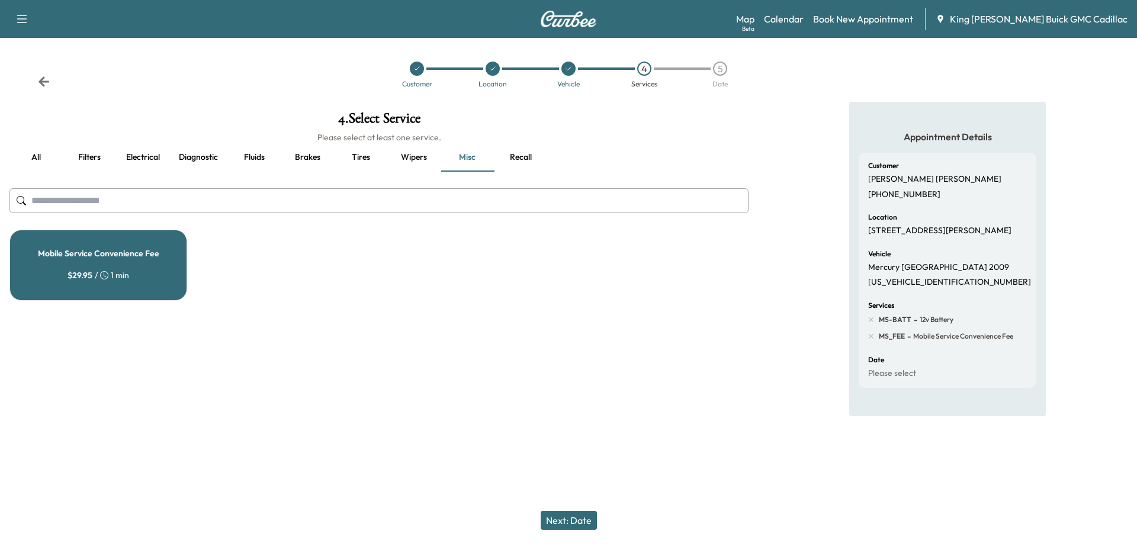
click at [573, 521] on button "Next: Date" at bounding box center [569, 520] width 56 height 19
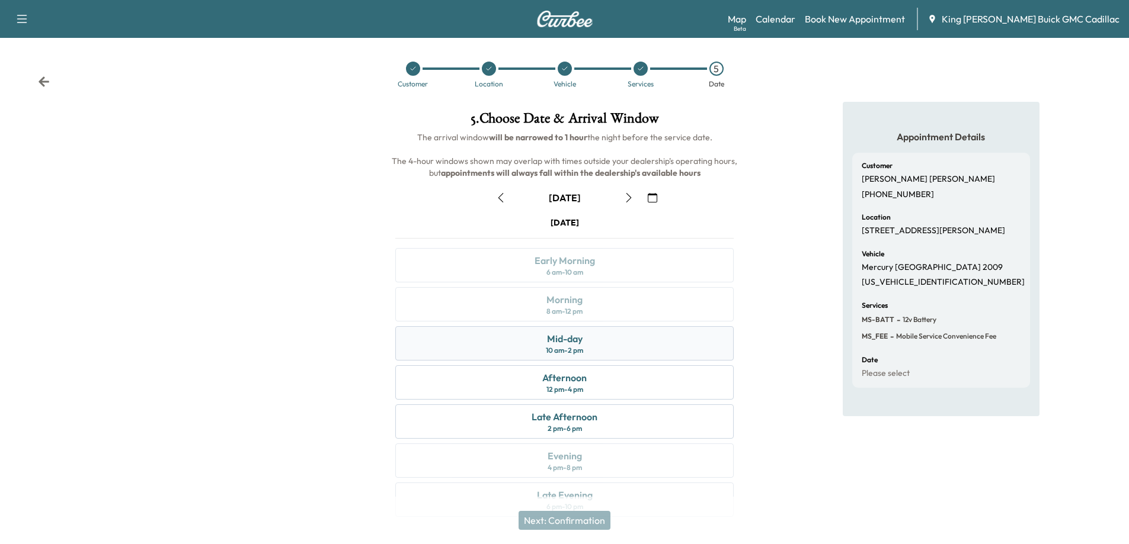
click at [560, 347] on div "10 am - 2 pm" at bounding box center [564, 350] width 37 height 9
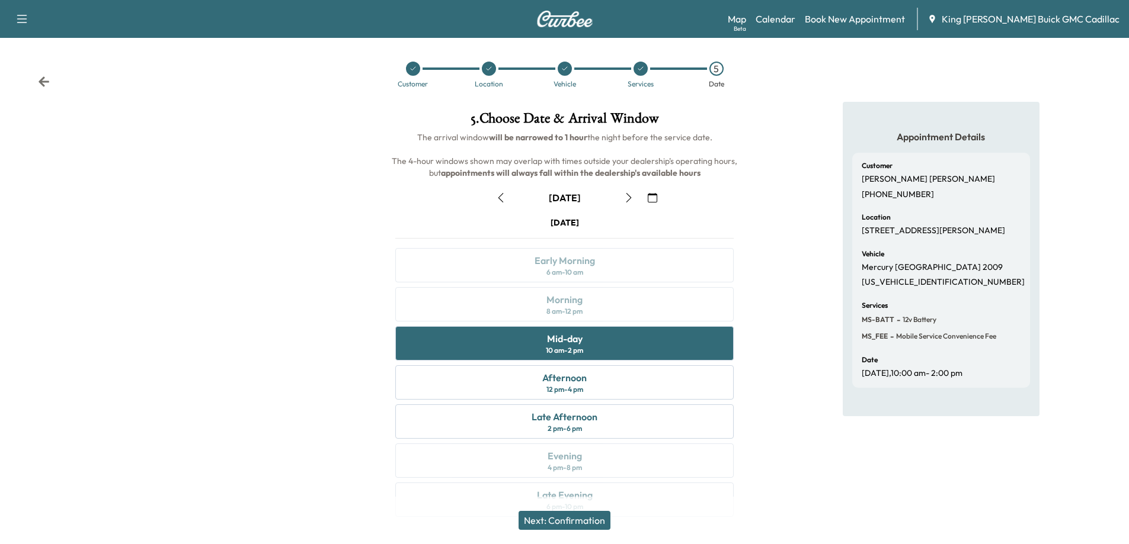
click at [538, 516] on button "Next: Confirmation" at bounding box center [564, 520] width 92 height 19
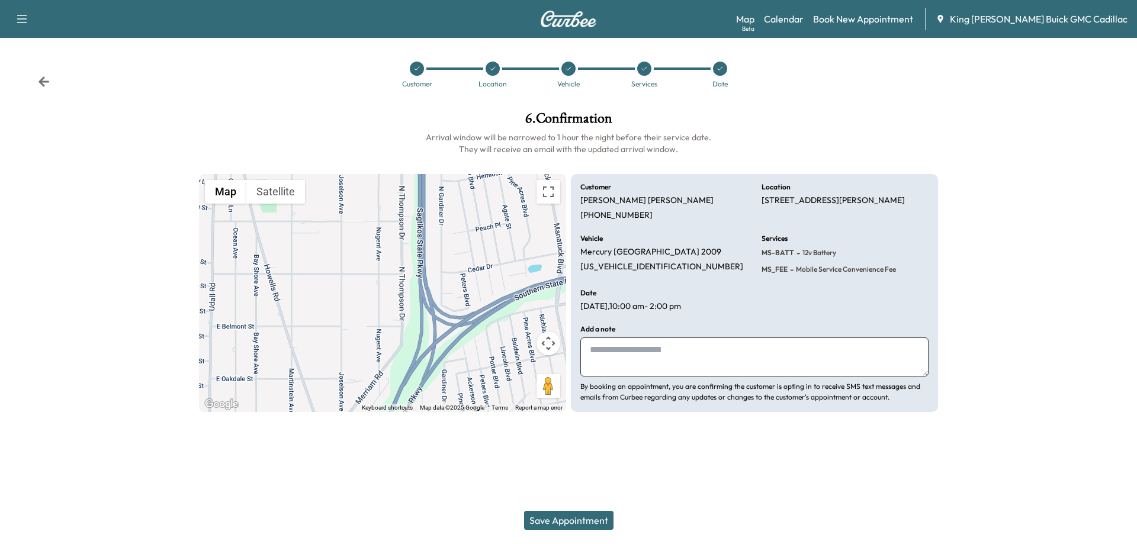
click at [594, 349] on textarea at bounding box center [755, 357] width 348 height 39
click at [553, 521] on button "Save Appointment" at bounding box center [568, 520] width 89 height 19
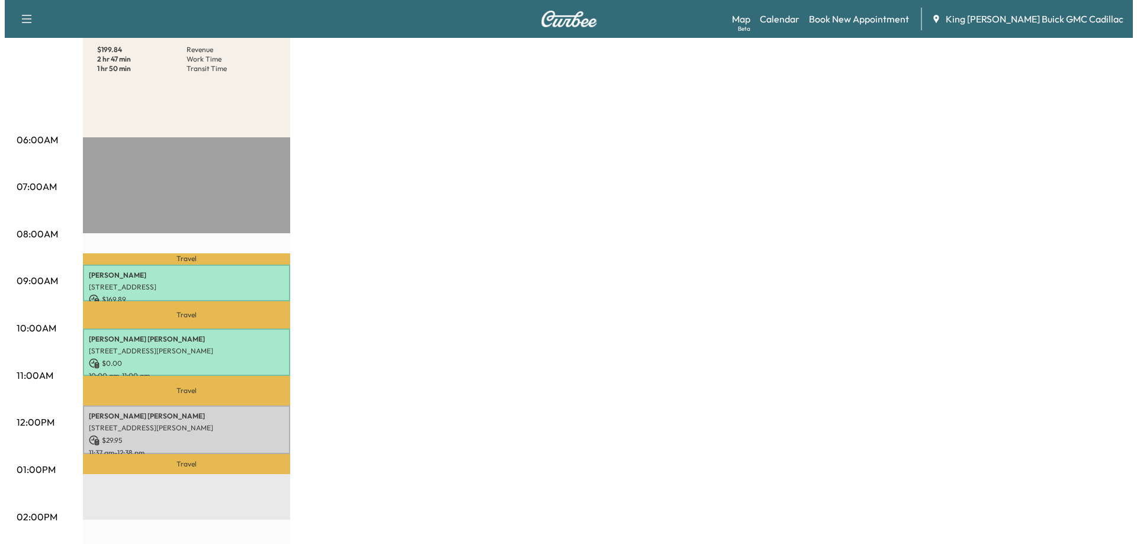
scroll to position [178, 0]
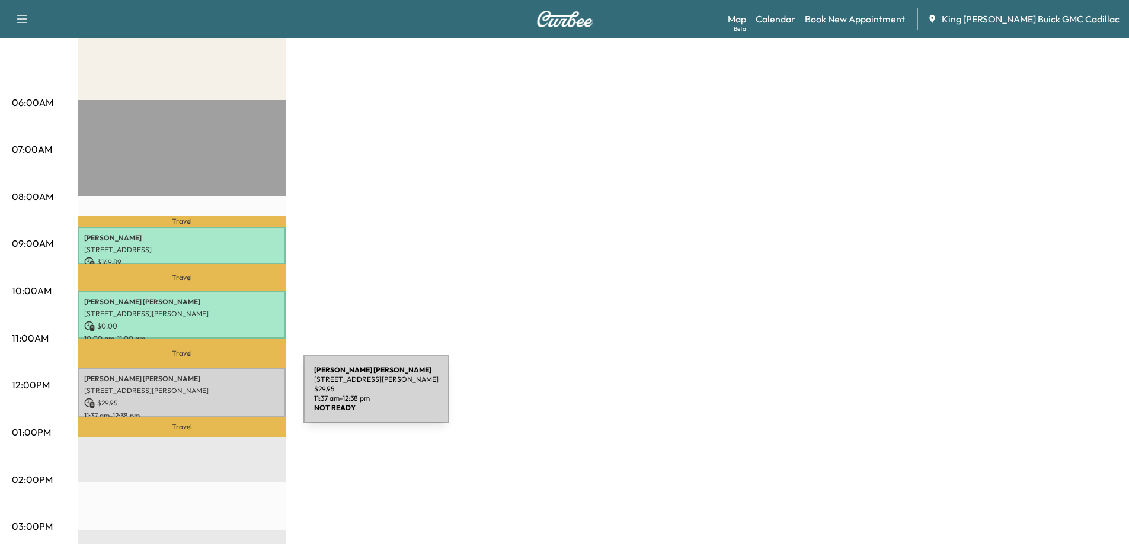
click at [214, 398] on p "$ 29.95" at bounding box center [181, 403] width 195 height 11
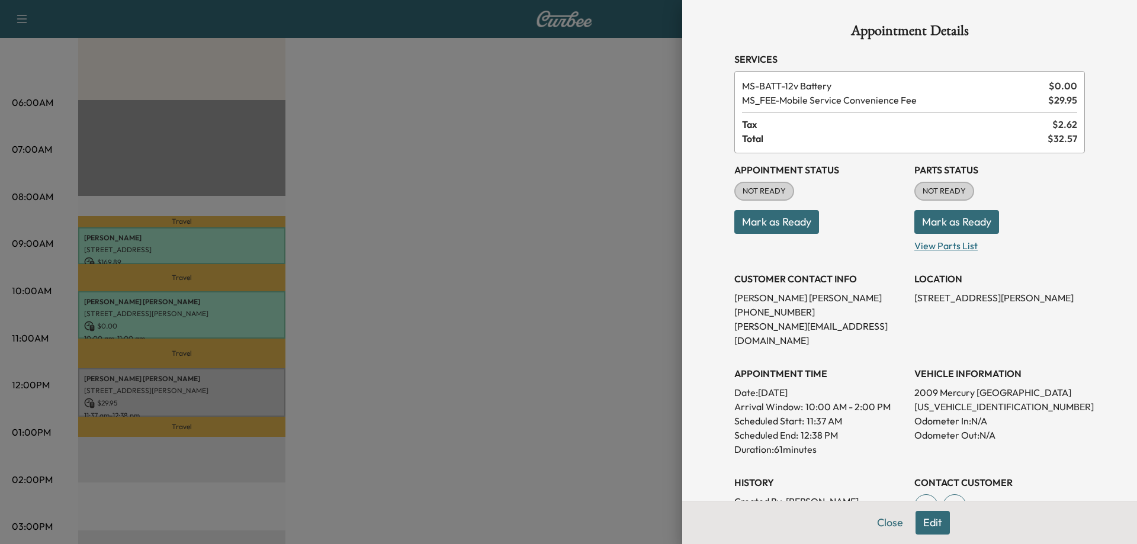
click at [918, 245] on p "View Parts List" at bounding box center [1000, 243] width 171 height 19
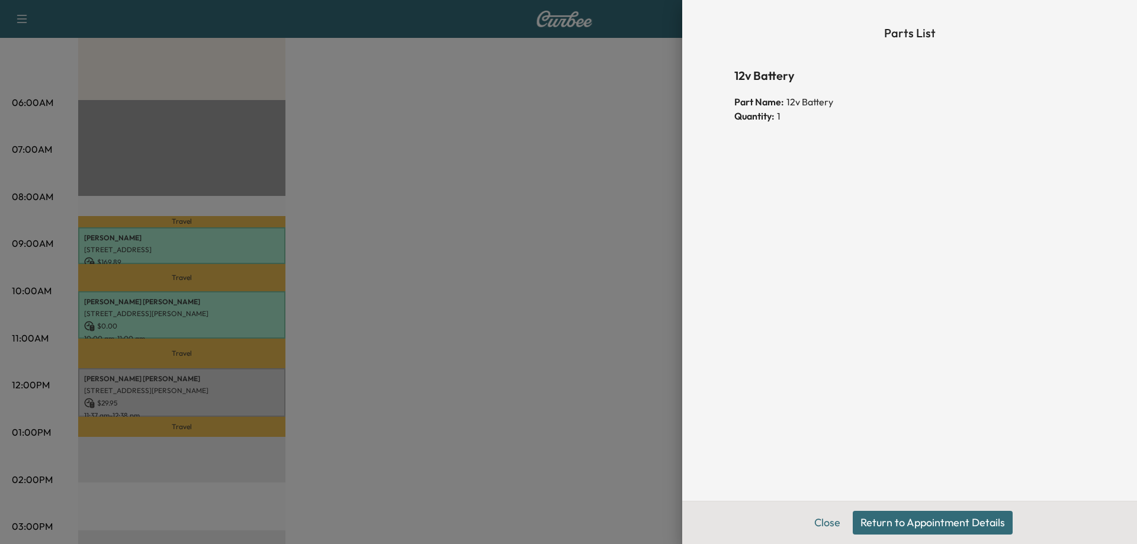
click at [874, 518] on button "Return to Appointment Details" at bounding box center [933, 523] width 160 height 24
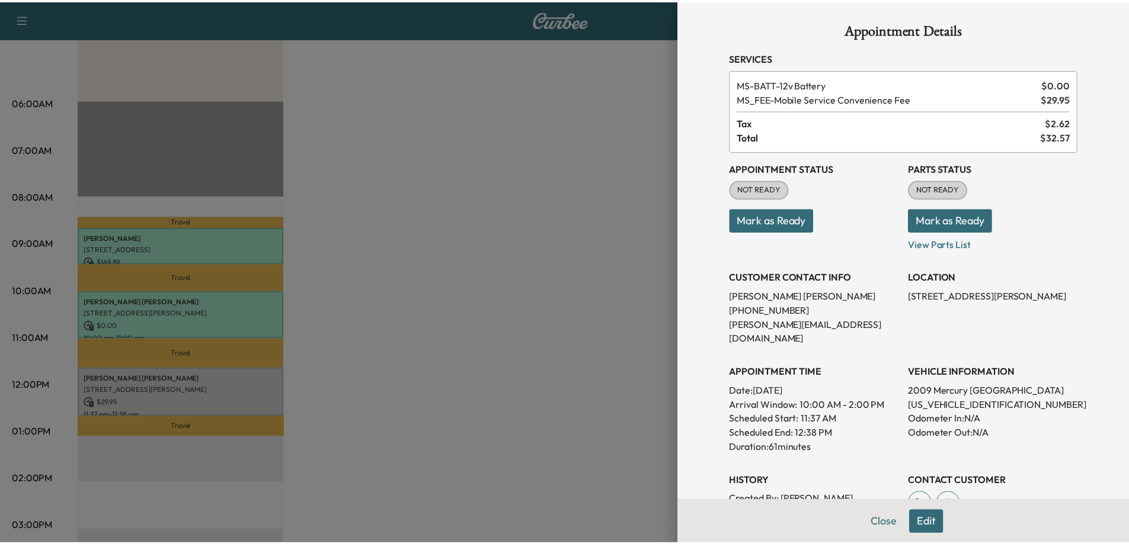
scroll to position [0, 0]
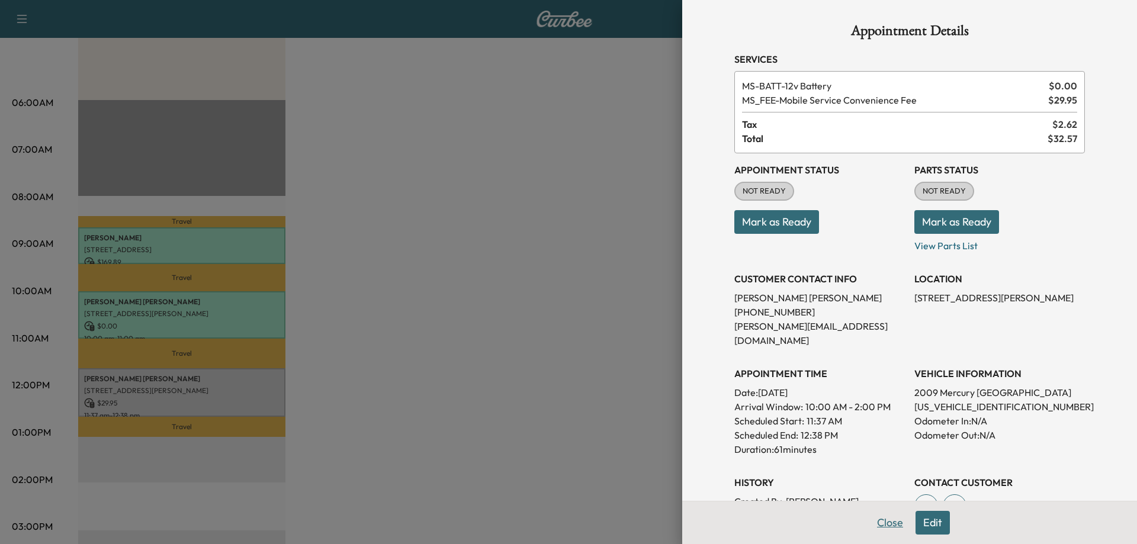
click at [888, 525] on button "Close" at bounding box center [890, 523] width 41 height 24
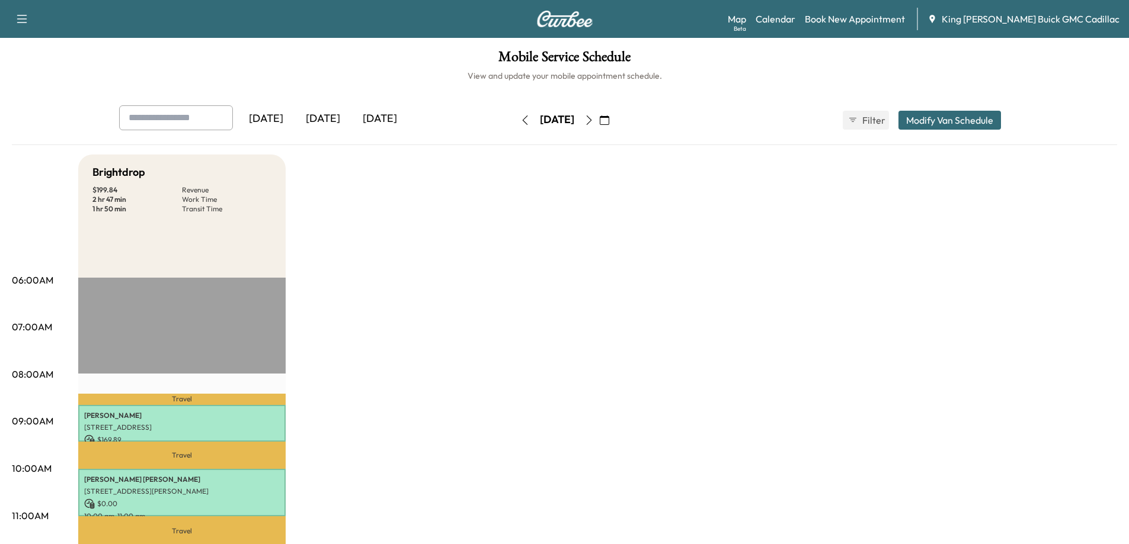
click at [330, 120] on div "[DATE]" at bounding box center [322, 118] width 57 height 27
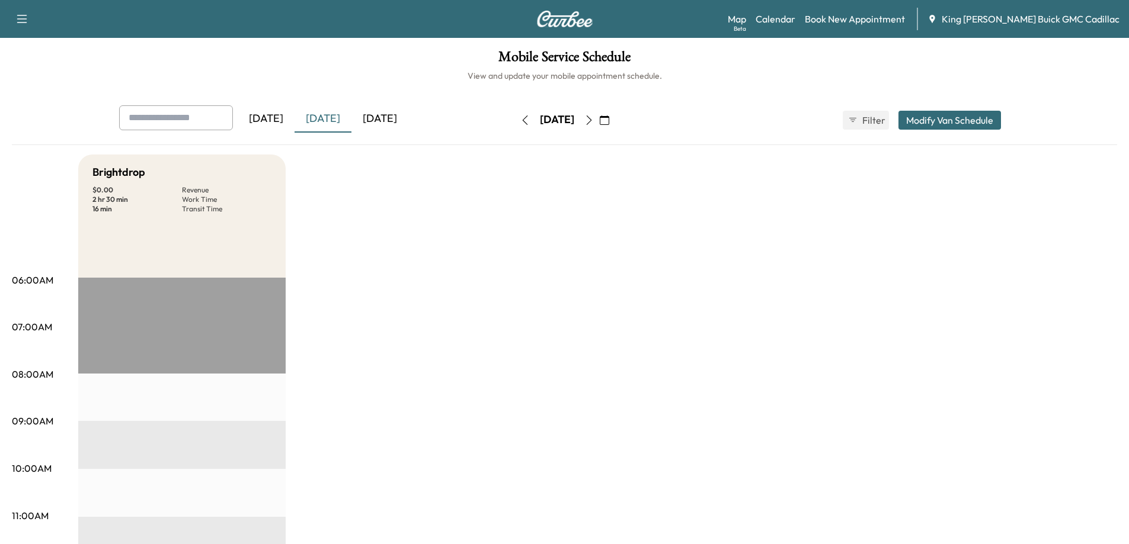
click at [389, 125] on div "[DATE]" at bounding box center [379, 118] width 57 height 27
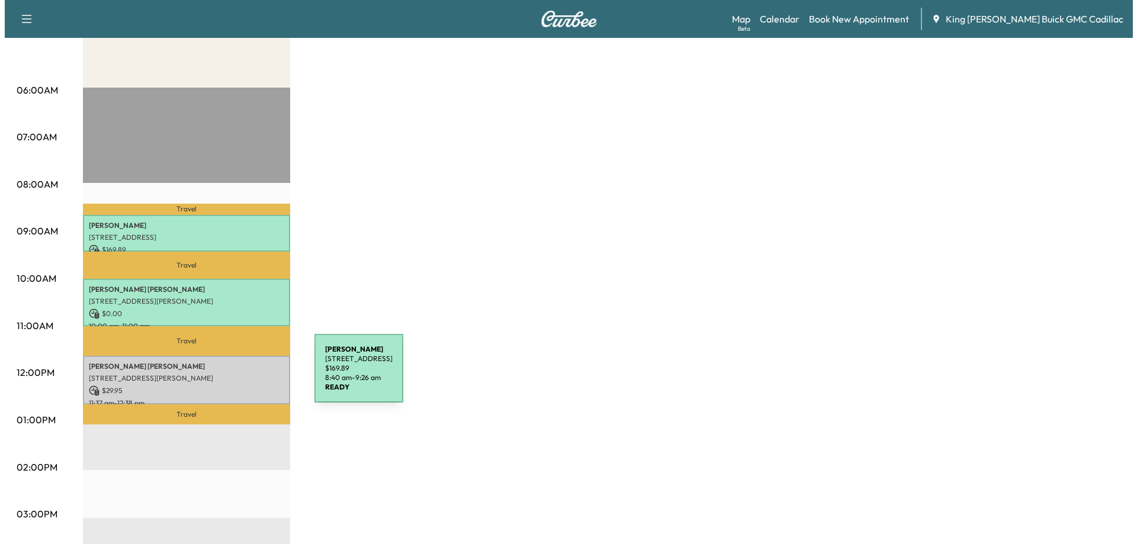
scroll to position [237, 0]
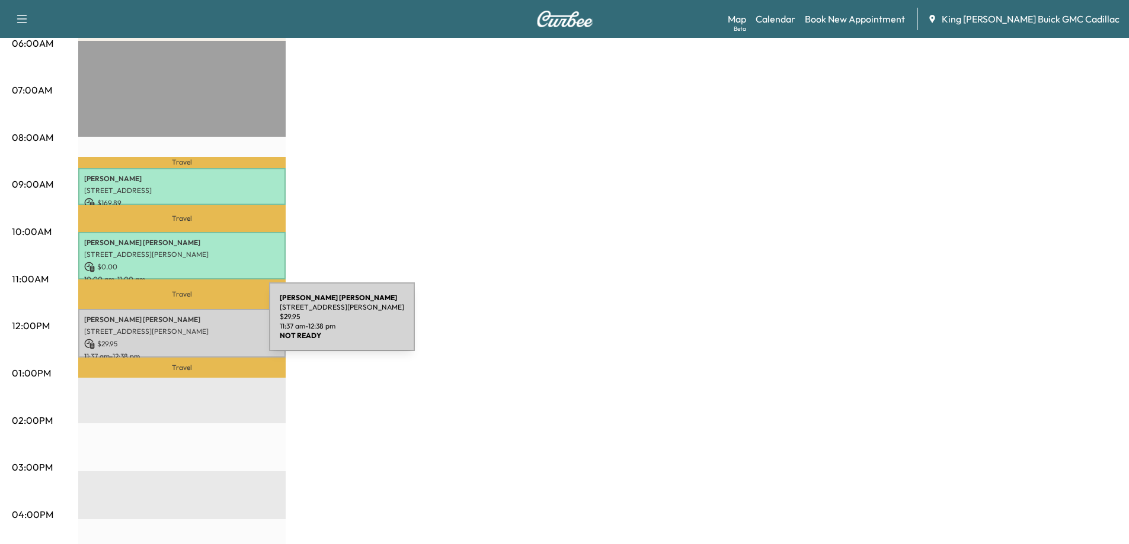
click at [180, 322] on div "[PERSON_NAME] [STREET_ADDRESS][PERSON_NAME] $ 29.95 11:37 am - 12:38 pm" at bounding box center [181, 333] width 207 height 49
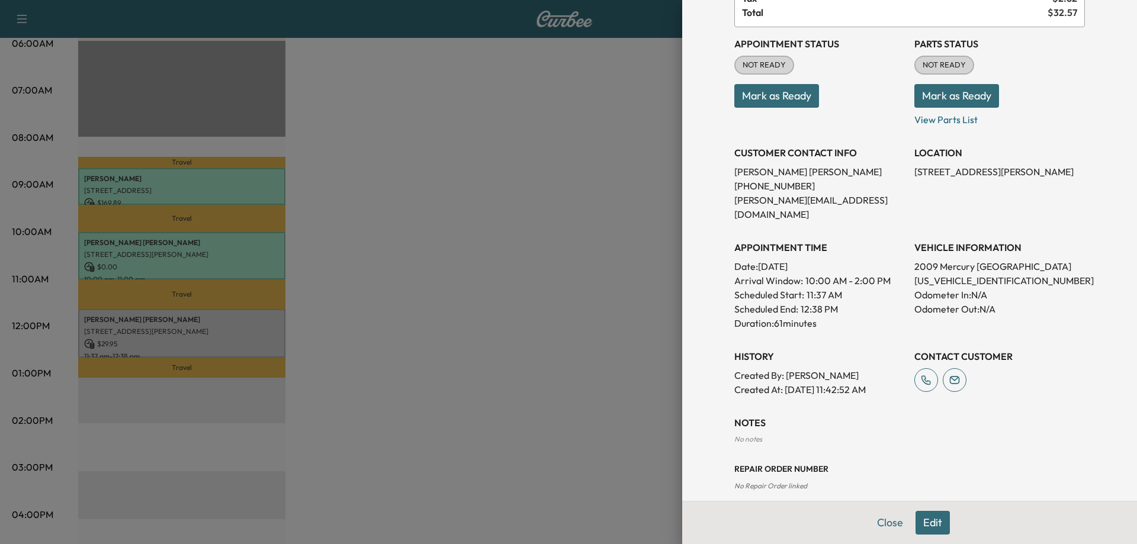
click at [925, 520] on button "Edit" at bounding box center [933, 523] width 34 height 24
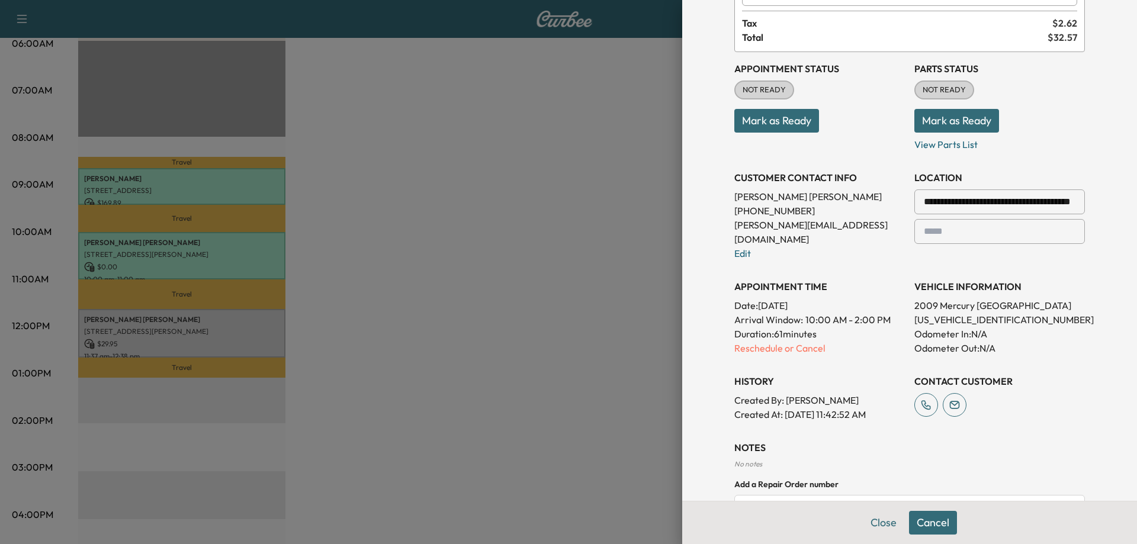
scroll to position [151, 0]
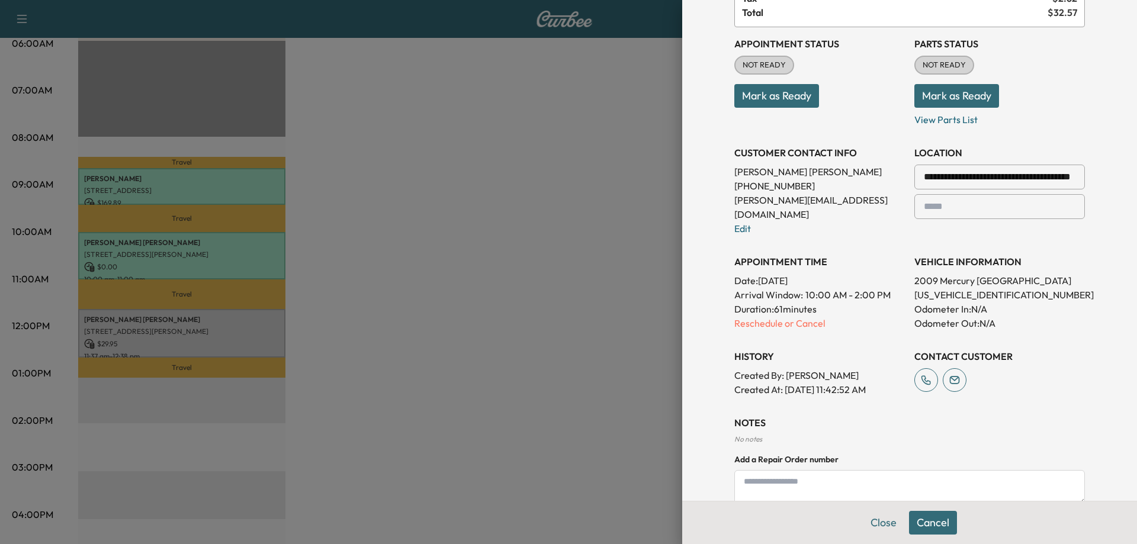
click at [1050, 179] on input "**********" at bounding box center [1000, 177] width 171 height 25
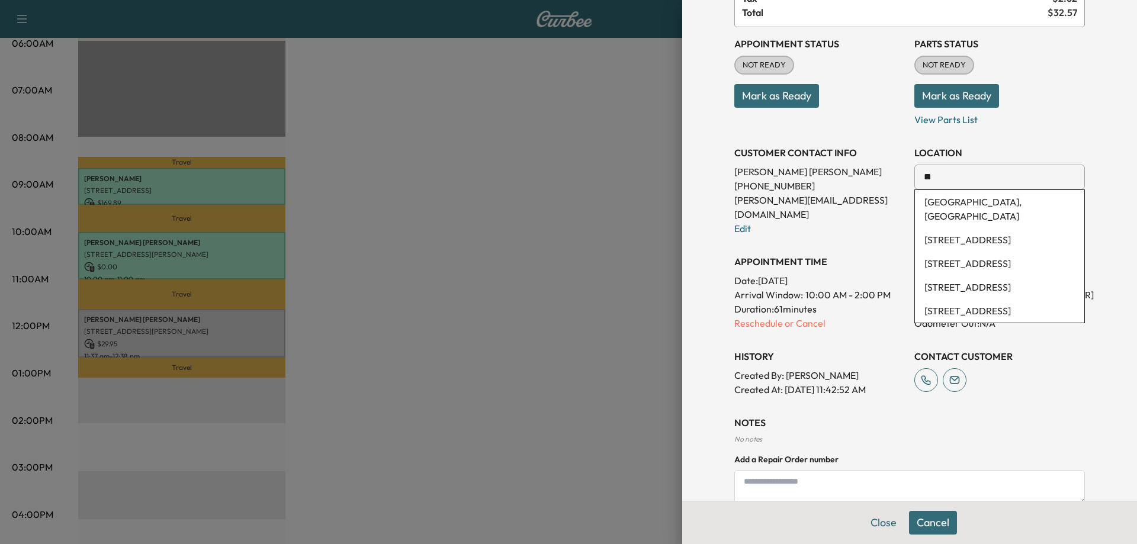
type input "*"
click at [1033, 204] on li "[STREET_ADDRESS][PERSON_NAME]" at bounding box center [999, 209] width 169 height 38
type input "**********"
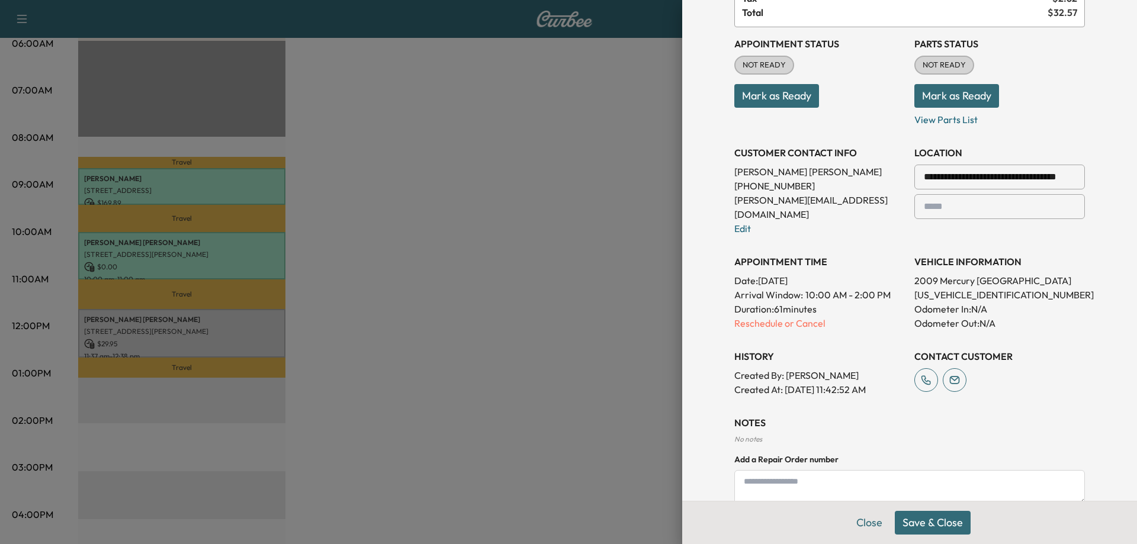
click at [925, 521] on button "Save & Close" at bounding box center [933, 523] width 76 height 24
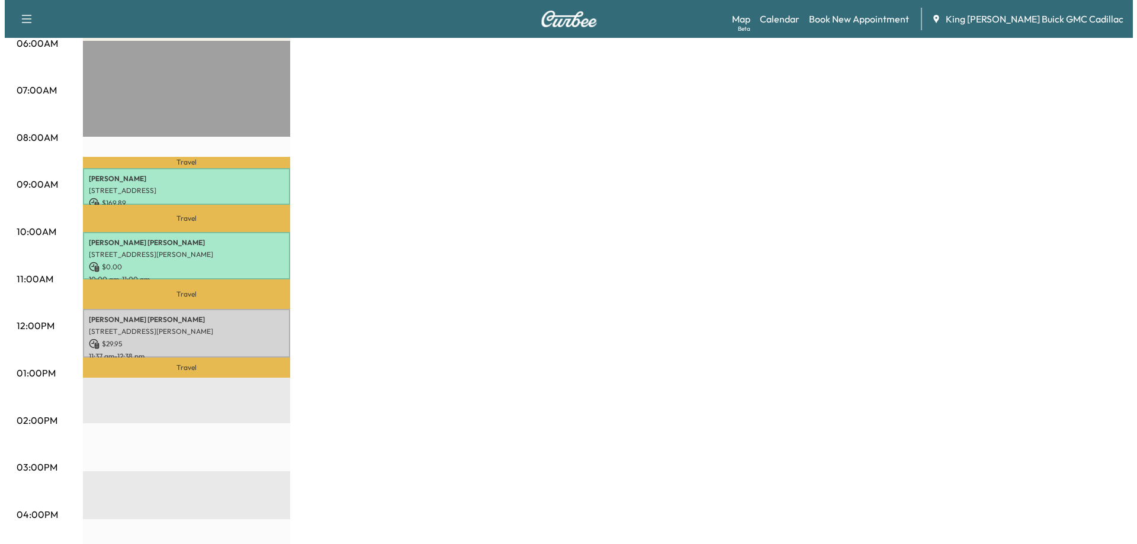
scroll to position [296, 0]
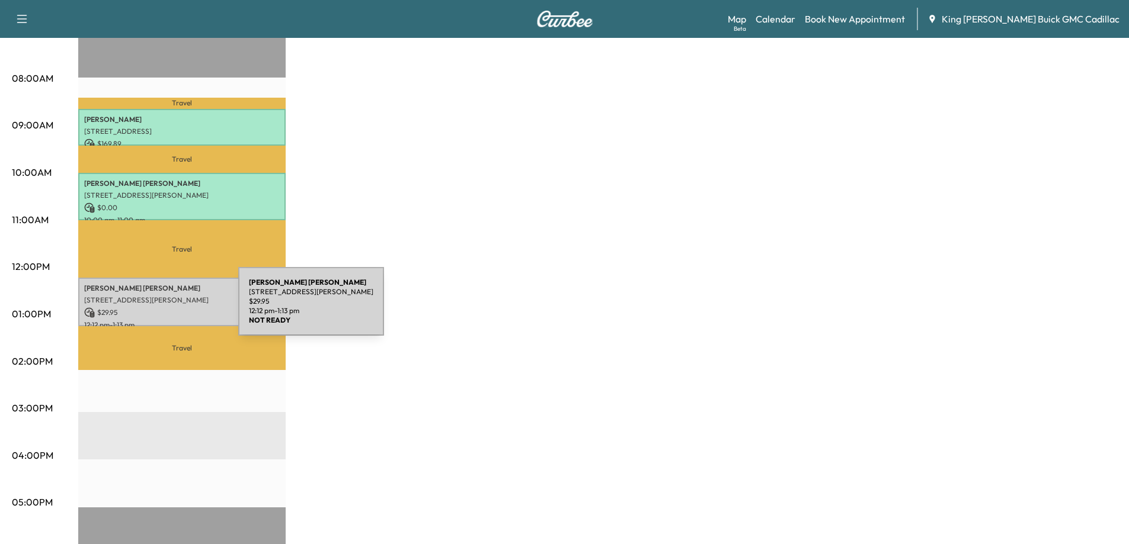
click at [149, 309] on p "$ 29.95" at bounding box center [181, 312] width 195 height 11
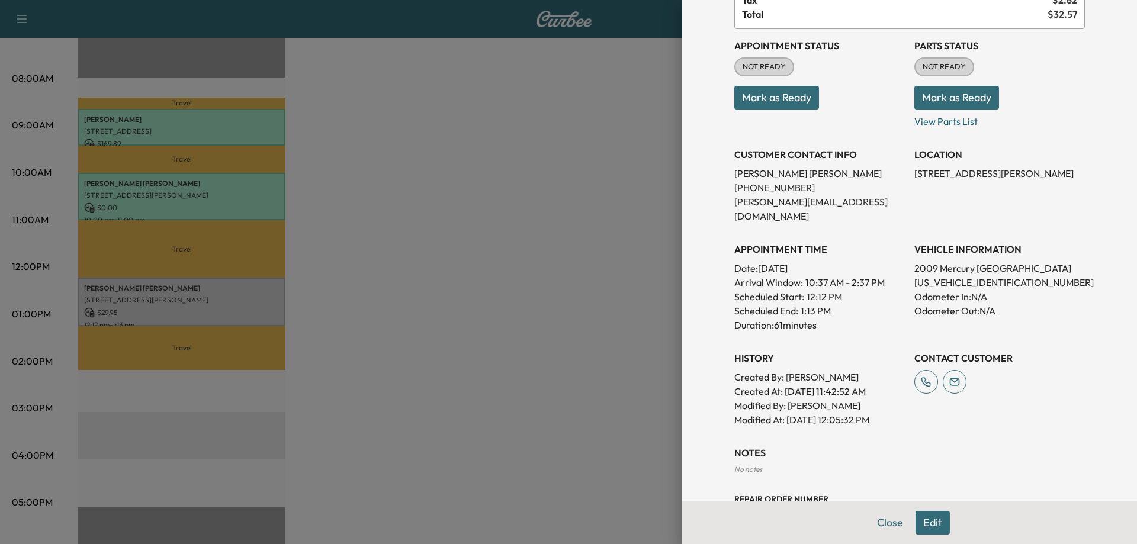
scroll to position [155, 0]
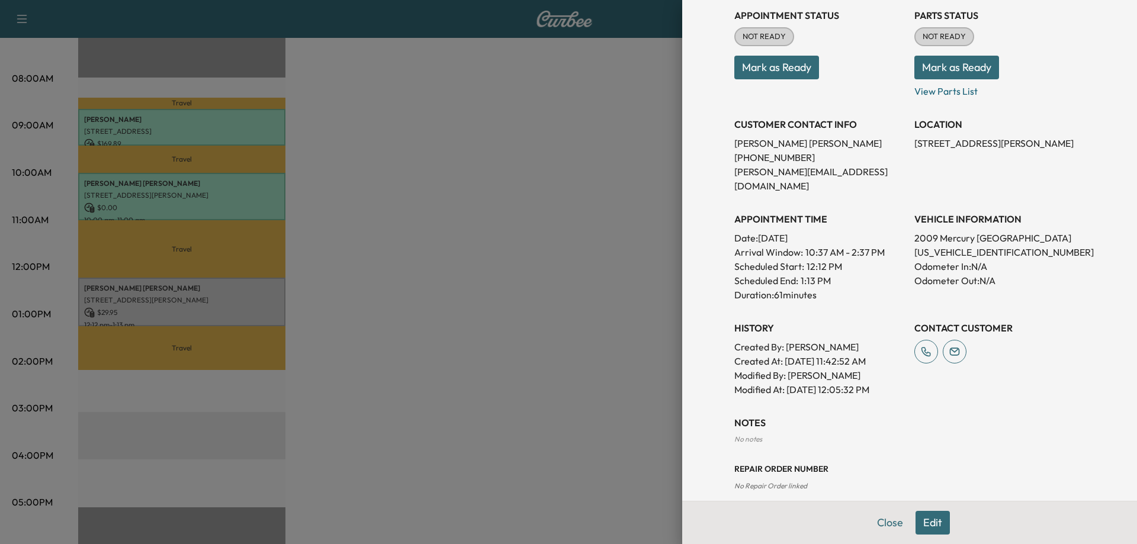
click at [933, 519] on button "Edit" at bounding box center [933, 523] width 34 height 24
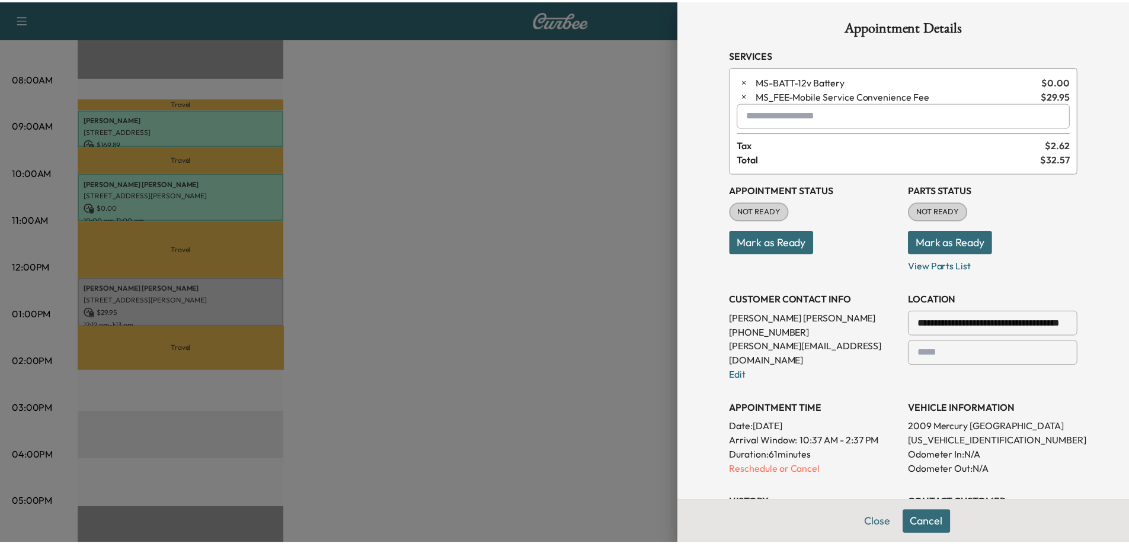
scroll to position [0, 0]
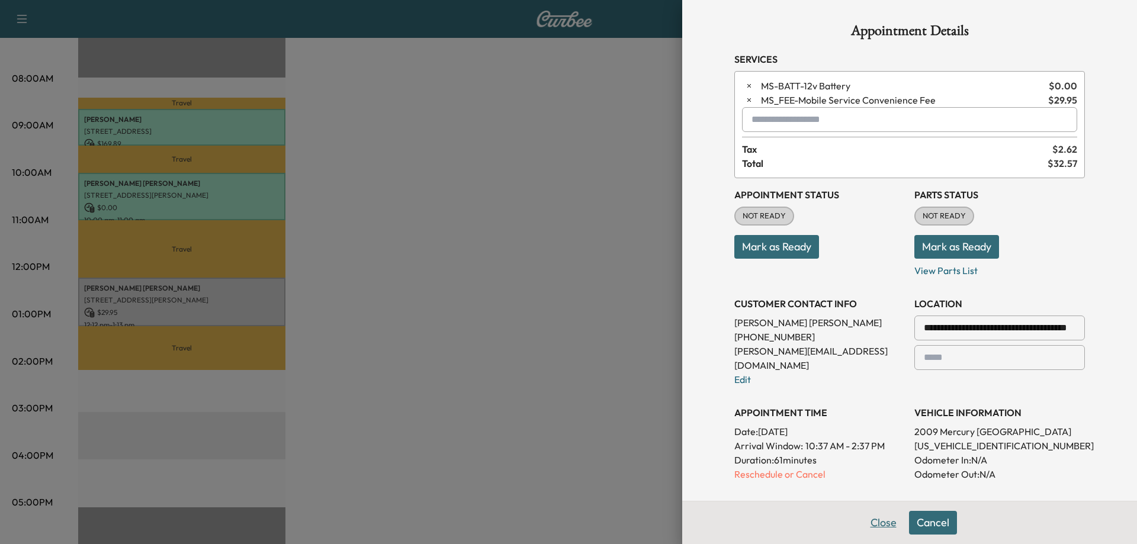
click at [865, 515] on button "Close" at bounding box center [883, 523] width 41 height 24
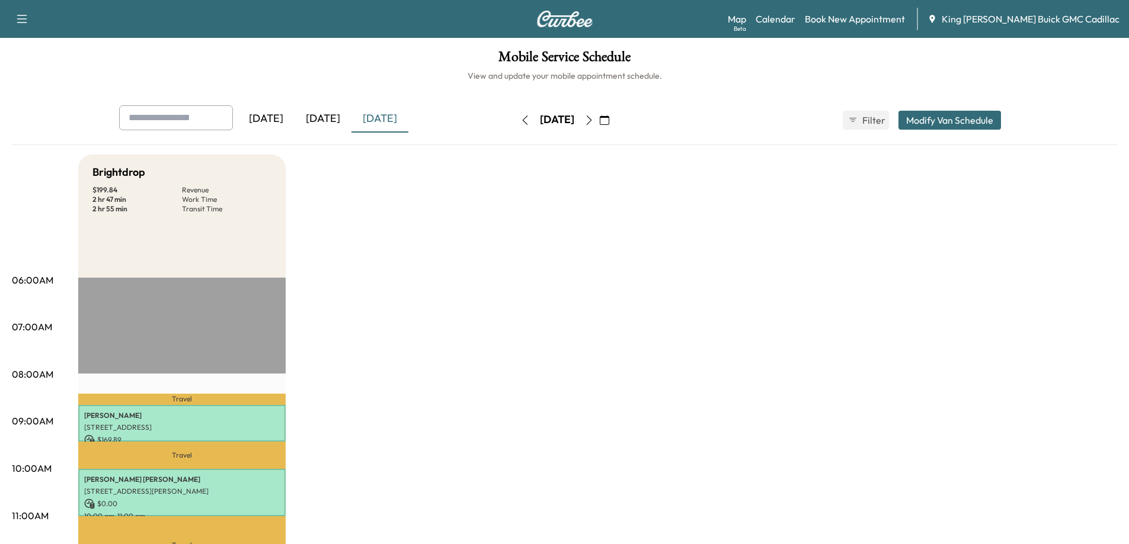
click at [28, 22] on icon "button" at bounding box center [22, 19] width 14 height 14
click at [864, 123] on span "Filter" at bounding box center [872, 120] width 21 height 14
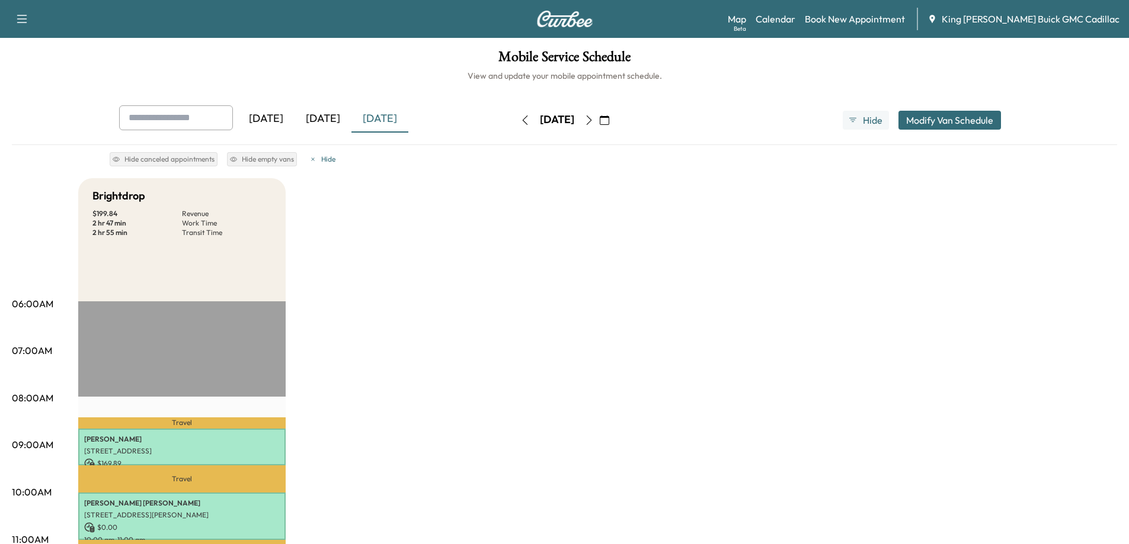
click at [795, 17] on link "Calendar" at bounding box center [775, 19] width 40 height 14
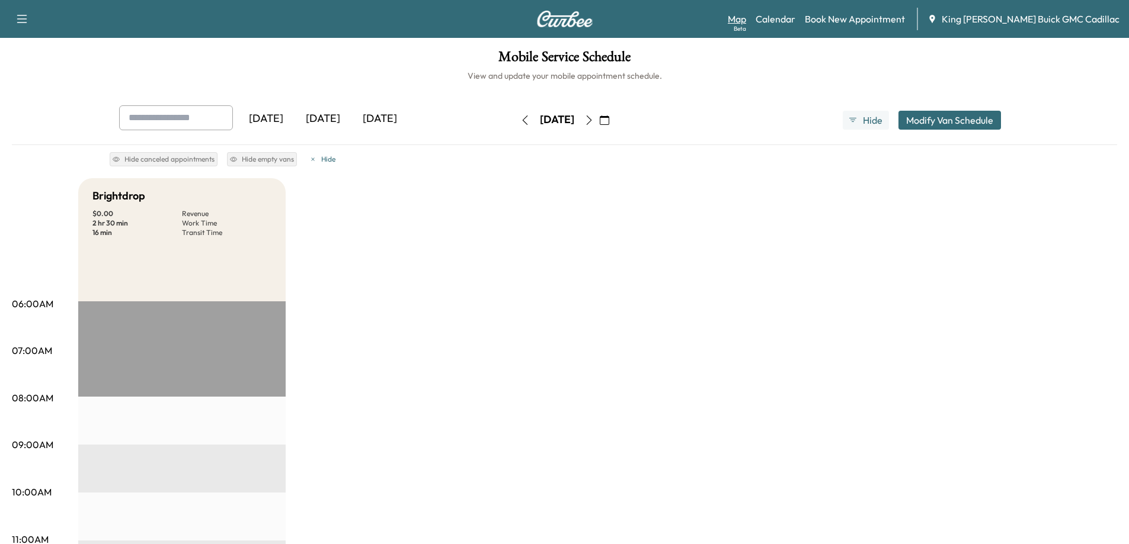
click at [746, 24] on link "Map Beta" at bounding box center [736, 19] width 18 height 14
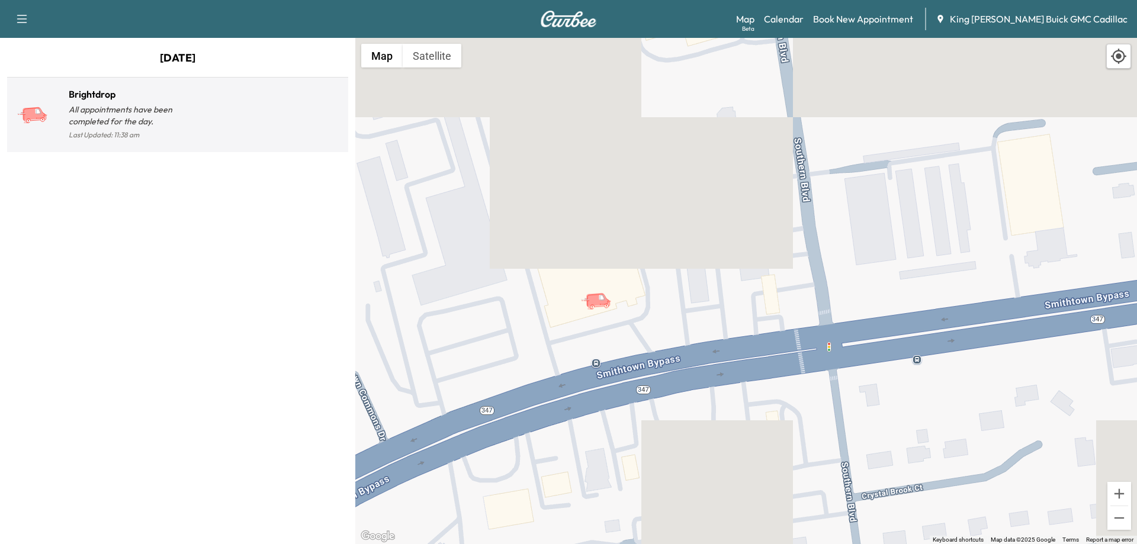
click at [214, 107] on div at bounding box center [261, 120] width 166 height 46
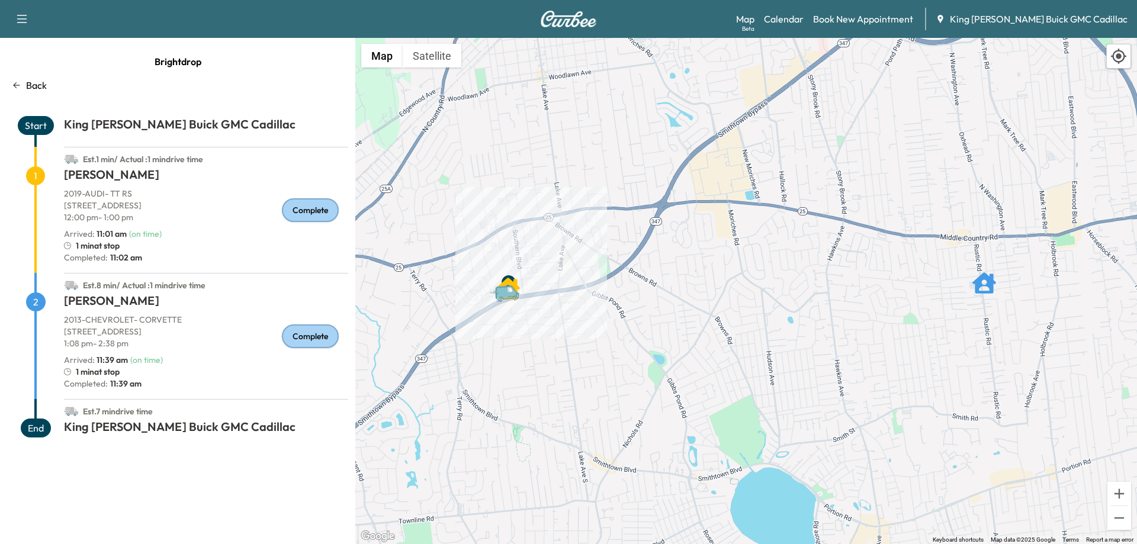
click at [39, 86] on p "Back" at bounding box center [36, 85] width 21 height 14
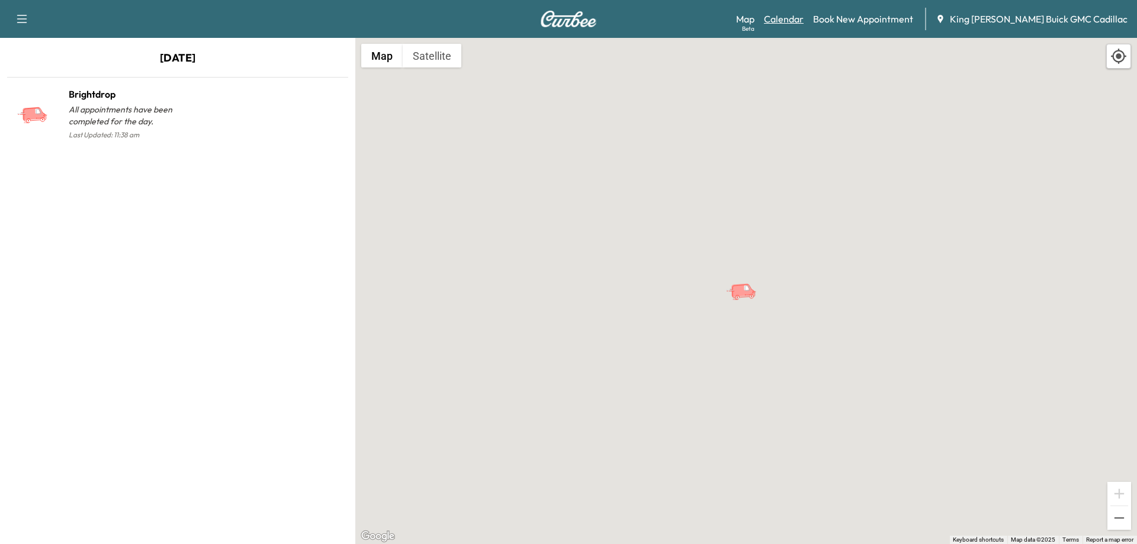
click at [804, 21] on link "Calendar" at bounding box center [784, 19] width 40 height 14
